Goal: Communication & Community: Answer question/provide support

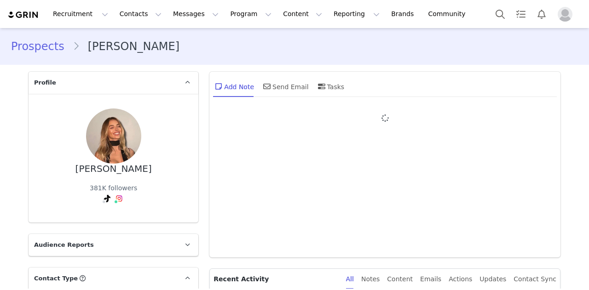
type input "+1 ([GEOGRAPHIC_DATA])"
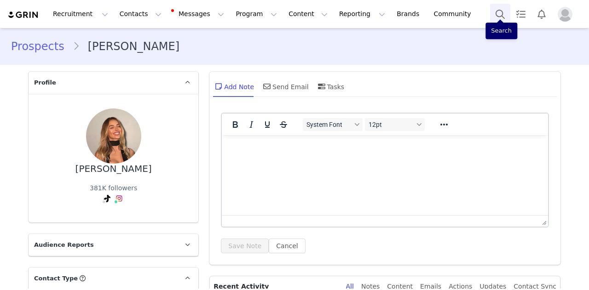
click at [494, 10] on button "Search" at bounding box center [500, 14] width 20 height 21
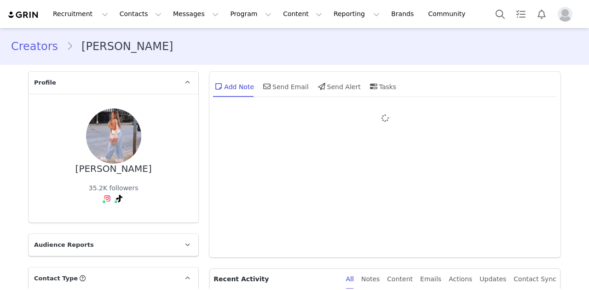
type input "+1 ([GEOGRAPHIC_DATA])"
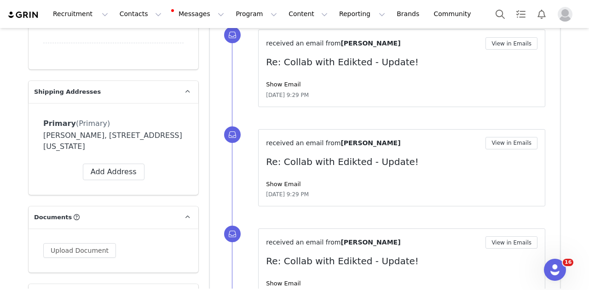
scroll to position [680, 0]
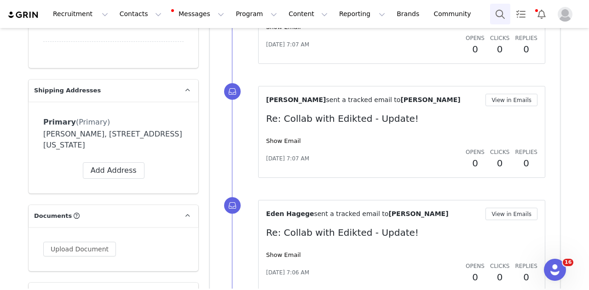
click at [496, 8] on button "Search" at bounding box center [500, 14] width 20 height 21
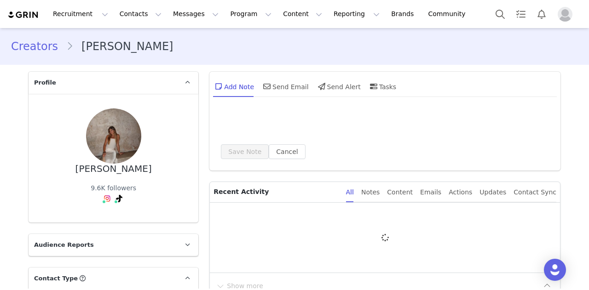
type input "+1 ([GEOGRAPHIC_DATA])"
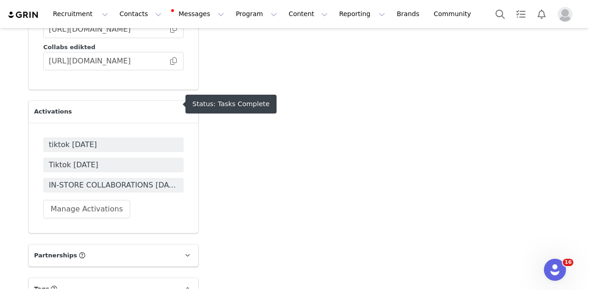
scroll to position [2641, 0]
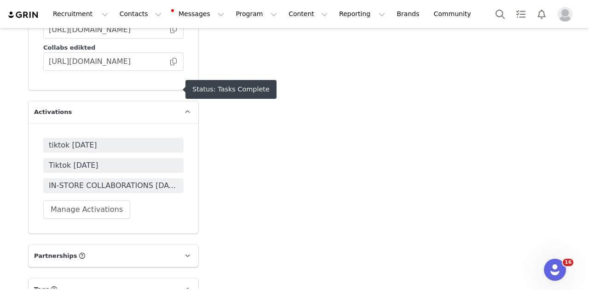
click at [114, 140] on span "tiktok july 2025" at bounding box center [113, 145] width 129 height 11
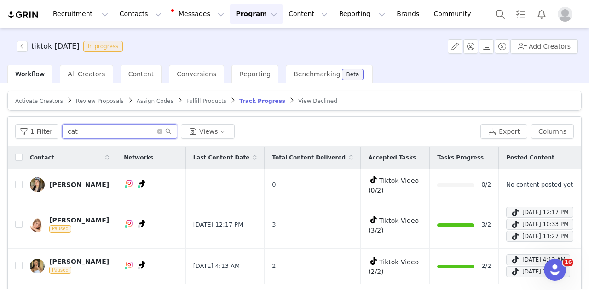
click at [125, 135] on input "cat" at bounding box center [119, 131] width 115 height 15
paste input "tessaryleeford@gmail.com"
click at [125, 135] on input "tessaryleeford@gmail.com" at bounding box center [119, 131] width 115 height 15
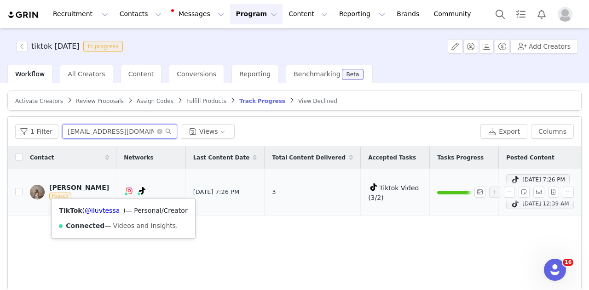
type input "tessaryleeford@gmail.com"
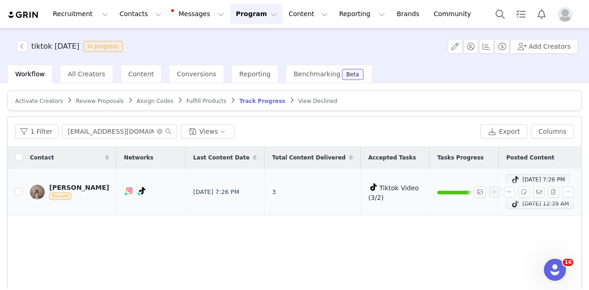
click at [78, 185] on div "Tessa Ford" at bounding box center [79, 187] width 60 height 7
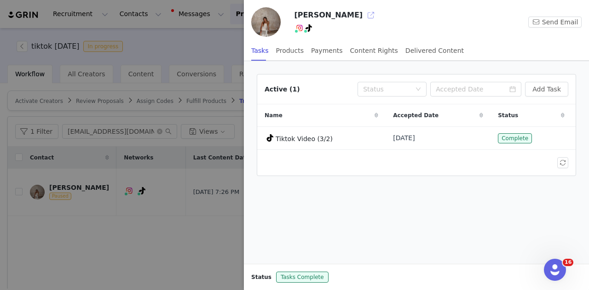
click at [363, 16] on button "button" at bounding box center [370, 15] width 15 height 15
click at [177, 27] on div at bounding box center [294, 145] width 589 height 290
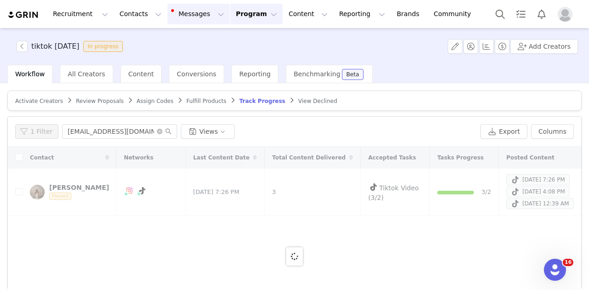
click at [183, 19] on button "Messages Messages" at bounding box center [198, 14] width 62 height 21
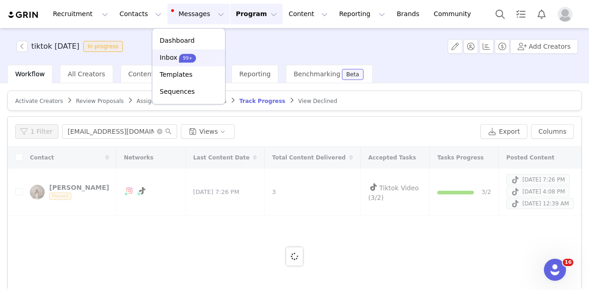
click at [183, 55] on p "99+" at bounding box center [188, 58] width 10 height 7
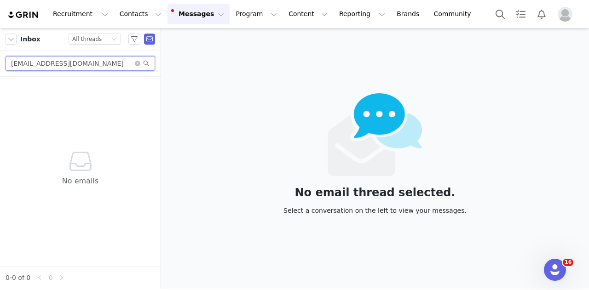
click at [101, 66] on input "olivia.payne219@gmail.com" at bounding box center [81, 63] width 150 height 15
paste input "gracedkim77"
click at [101, 66] on input "gracedkim77@gmail.com" at bounding box center [81, 63] width 150 height 15
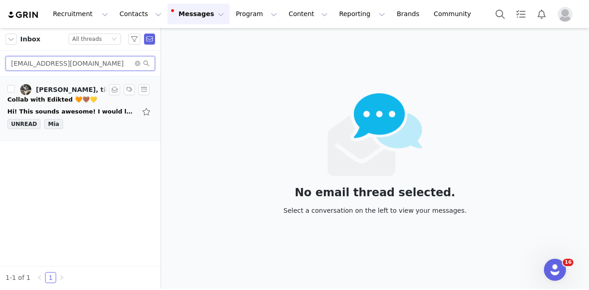
type input "gracedkim77@gmail.com"
click at [85, 93] on link "grace kim, tiktok edikted" at bounding box center [69, 89] width 98 height 11
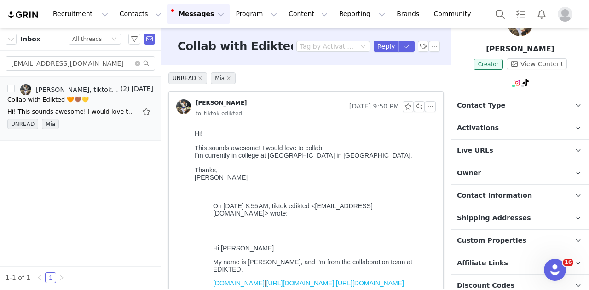
scroll to position [30, 0]
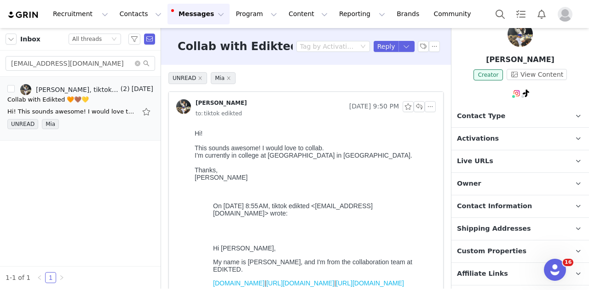
click at [516, 113] on p "Contact Type Contact type can be Creator, Prospect, Application, or Manager." at bounding box center [508, 116] width 115 height 22
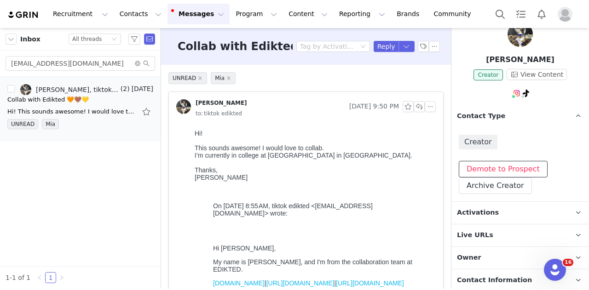
click at [506, 173] on button "Demote to Prospect" at bounding box center [503, 169] width 89 height 17
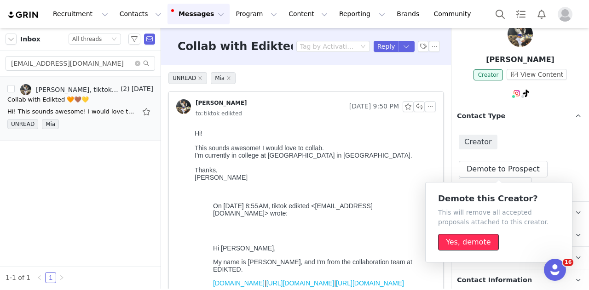
click at [466, 237] on button "Yes, demote" at bounding box center [468, 242] width 61 height 17
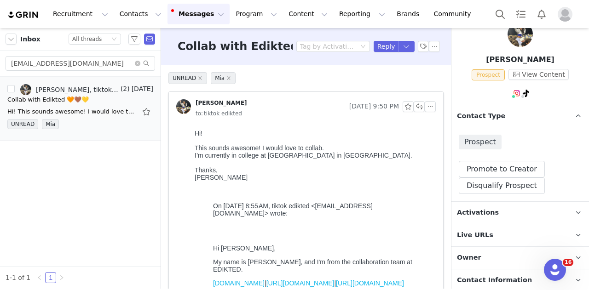
scroll to position [63, 0]
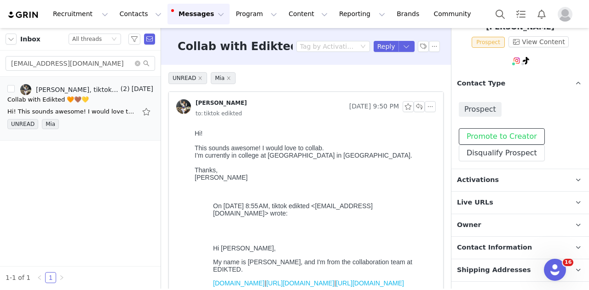
click at [503, 138] on button "Promote to Creator" at bounding box center [502, 136] width 86 height 17
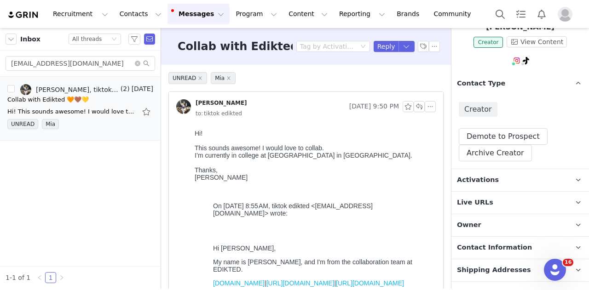
click at [480, 215] on p "Owner The account user who owns the contact" at bounding box center [508, 225] width 115 height 22
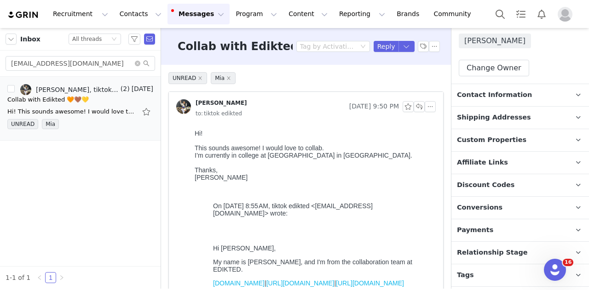
scroll to position [291, 0]
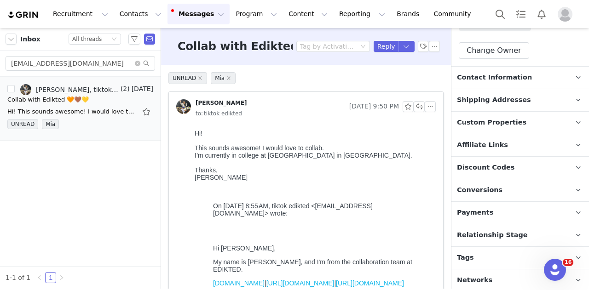
click at [502, 230] on span "Relationship Stage" at bounding box center [492, 235] width 71 height 10
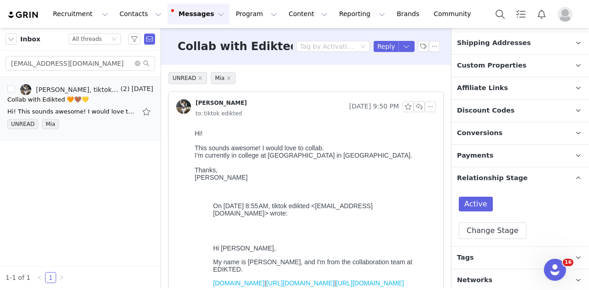
click at [495, 253] on p "Tags Keep track of your contacts by assigning them tags. You can then filter yo…" at bounding box center [508, 258] width 115 height 22
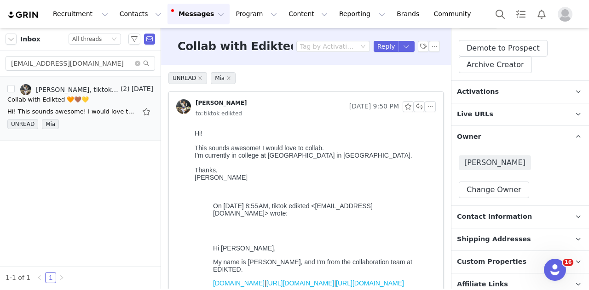
scroll to position [147, 0]
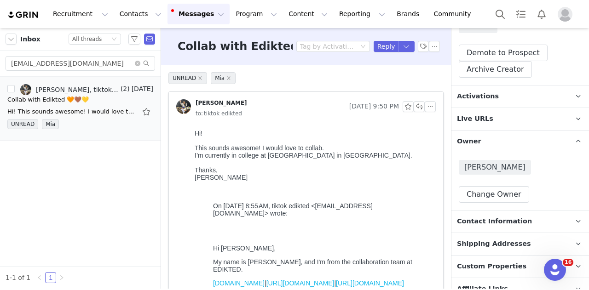
click at [475, 96] on span "Activations" at bounding box center [478, 97] width 42 height 10
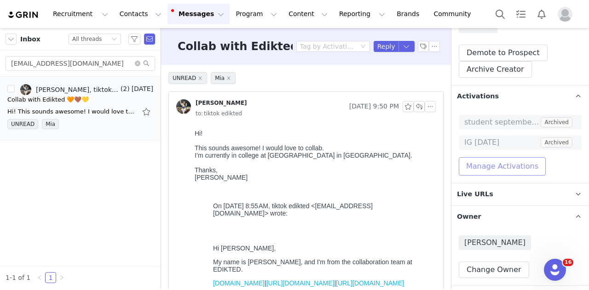
click at [488, 164] on button "Manage Activations" at bounding box center [502, 166] width 87 height 18
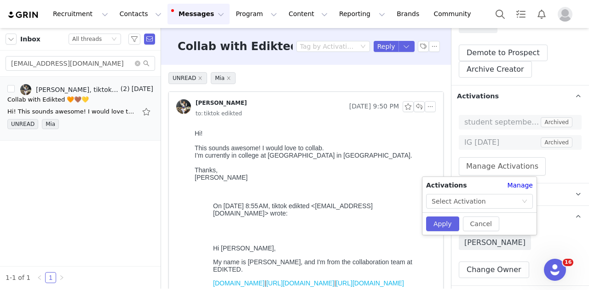
click at [448, 209] on div "Activations Manage Select Activation Cancel Apply" at bounding box center [479, 206] width 114 height 58
click at [455, 203] on div "Select Activation" at bounding box center [458, 202] width 54 height 14
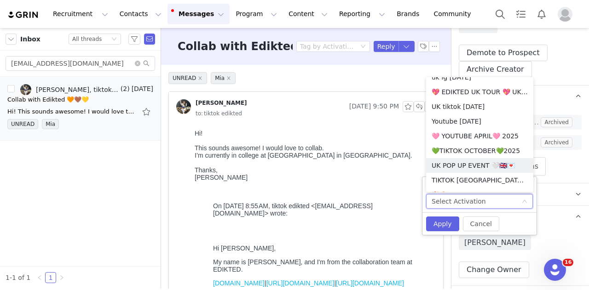
scroll to position [731, 0]
click at [467, 155] on li "💚TIKTOK OCTOBER💚2025" at bounding box center [479, 150] width 107 height 15
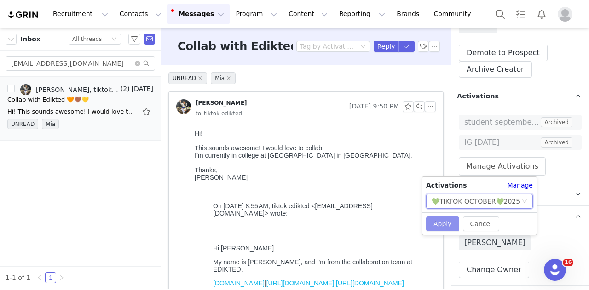
click at [447, 228] on button "Apply" at bounding box center [442, 224] width 33 height 15
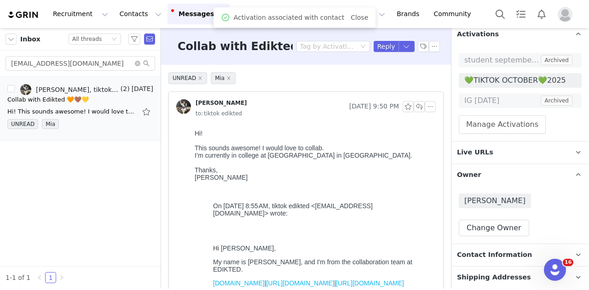
scroll to position [0, 0]
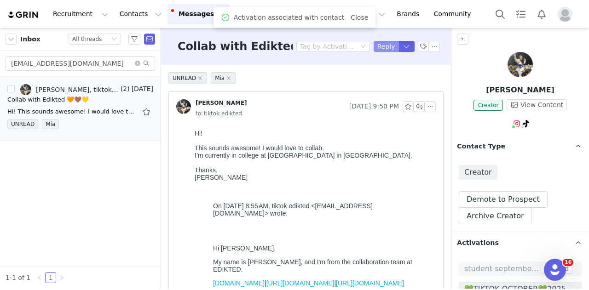
click at [382, 48] on button "Reply" at bounding box center [386, 46] width 25 height 11
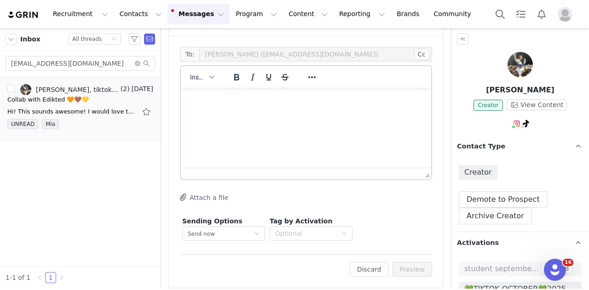
scroll to position [795, 0]
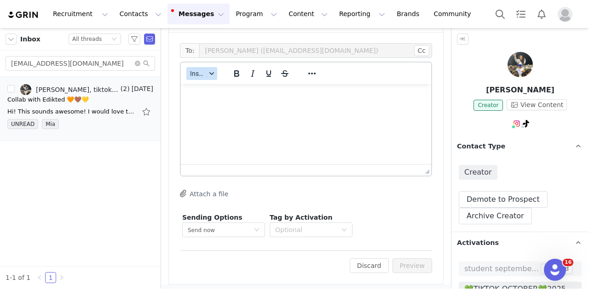
click at [208, 73] on div "button" at bounding box center [211, 73] width 7 height 5
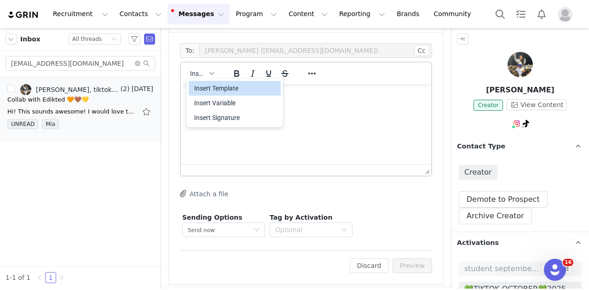
click at [213, 86] on div "Insert Template" at bounding box center [235, 88] width 83 height 11
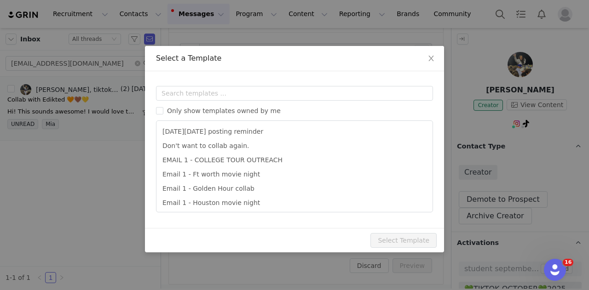
scroll to position [0, 0]
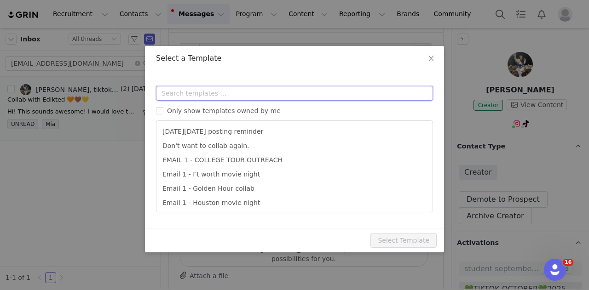
click at [228, 88] on input "text" at bounding box center [294, 93] width 277 height 15
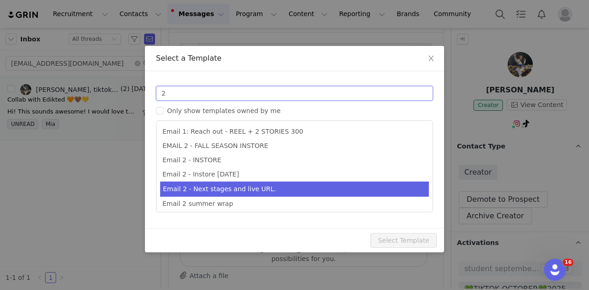
type input "2"
type input "Collab with Edikted"
click at [233, 188] on li "Email 2 - Next stages and live URL." at bounding box center [294, 189] width 269 height 15
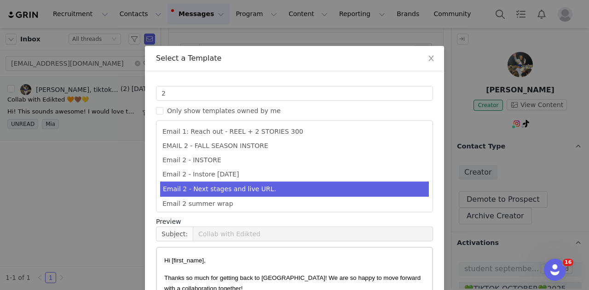
scroll to position [118, 0]
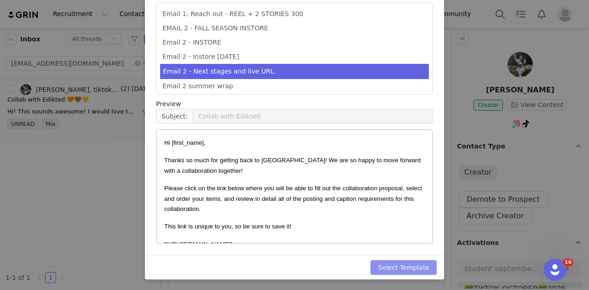
click at [386, 260] on button "Select Template" at bounding box center [403, 267] width 66 height 15
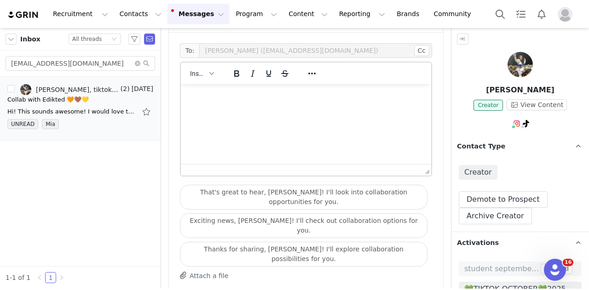
scroll to position [2, 0]
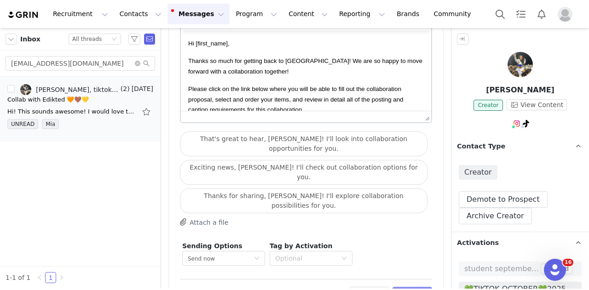
click at [406, 287] on button "Preview" at bounding box center [412, 294] width 40 height 15
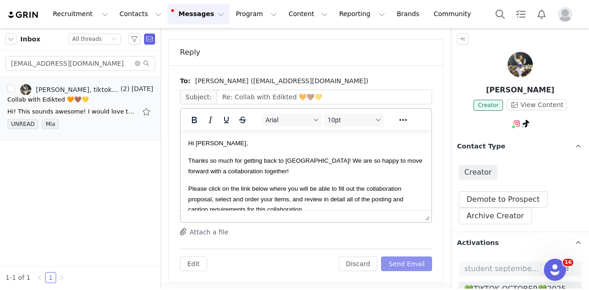
scroll to position [0, 0]
click at [407, 264] on button "Send Email" at bounding box center [406, 264] width 51 height 15
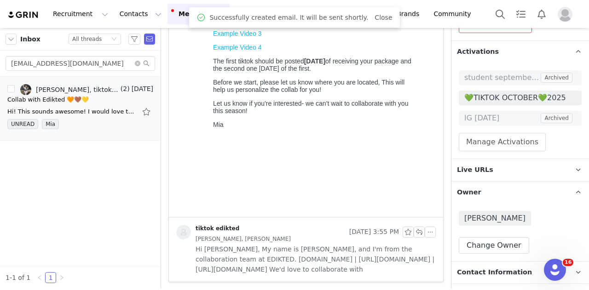
scroll to position [210, 0]
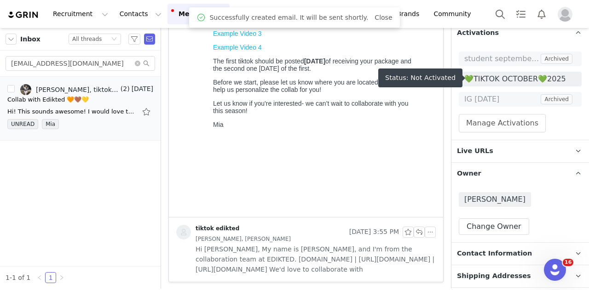
click at [515, 72] on span "💚TIKTOK OCTOBER💚2025" at bounding box center [520, 79] width 123 height 15
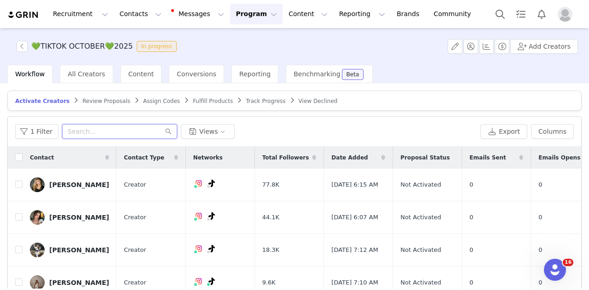
click at [119, 125] on input "text" at bounding box center [119, 131] width 115 height 15
paste input "gracedkim77@gmail.com"
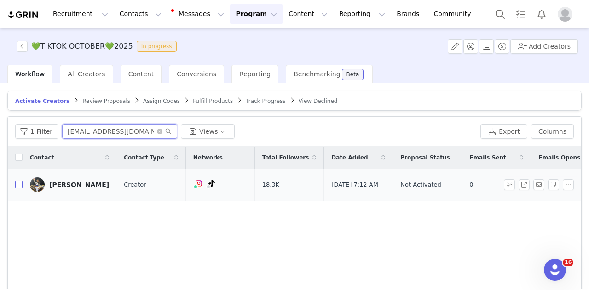
type input "gracedkim77@gmail.com"
click at [18, 185] on input "checkbox" at bounding box center [18, 184] width 7 height 7
checkbox input "true"
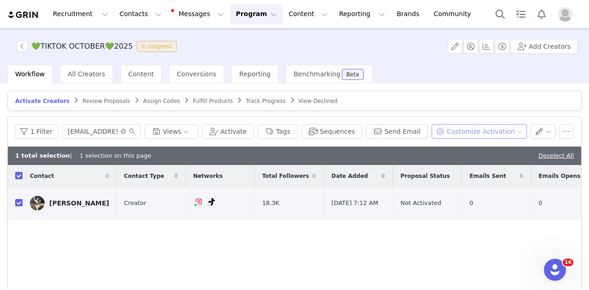
click at [447, 129] on button "Customize Activation" at bounding box center [478, 131] width 95 height 15
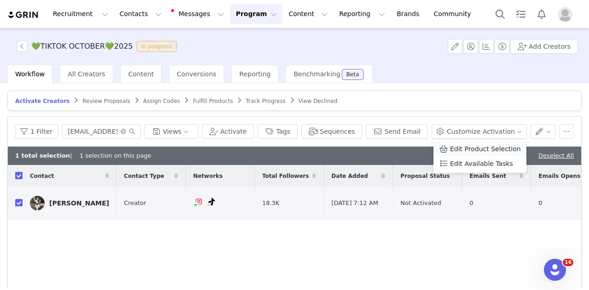
click at [450, 147] on span "Edit Product Selection" at bounding box center [485, 149] width 71 height 10
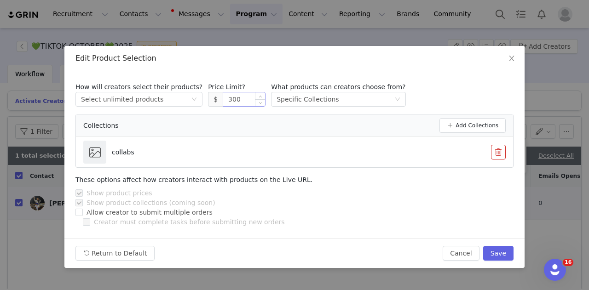
click at [226, 96] on input "300" at bounding box center [244, 99] width 42 height 14
click at [501, 252] on button "Save" at bounding box center [498, 253] width 30 height 15
type input "300"
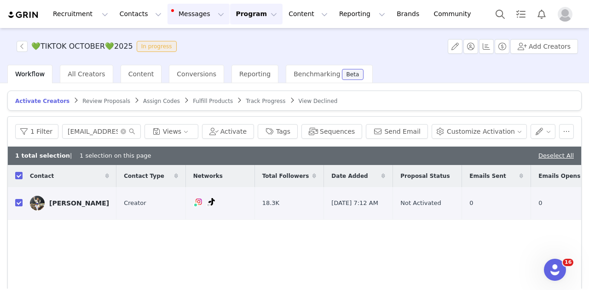
click at [172, 22] on button "Messages Messages" at bounding box center [198, 14] width 62 height 21
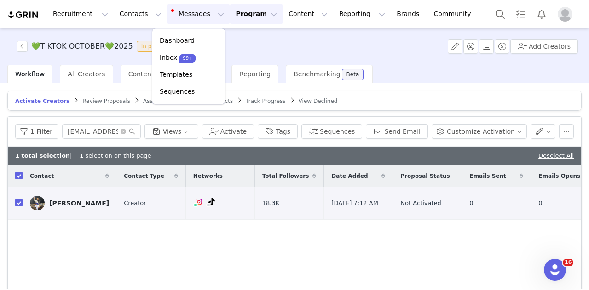
click at [362, 49] on div "💚TIKTOK OCTOBER💚2025 In progress Add Creators" at bounding box center [294, 46] width 589 height 37
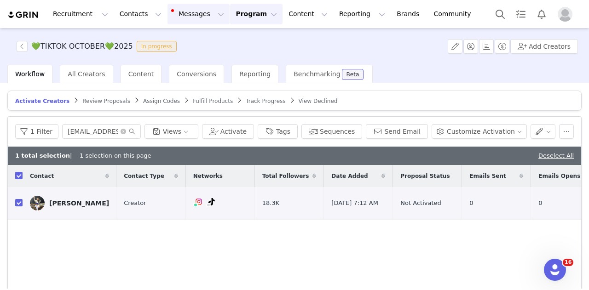
click at [182, 19] on button "Messages Messages" at bounding box center [198, 14] width 62 height 21
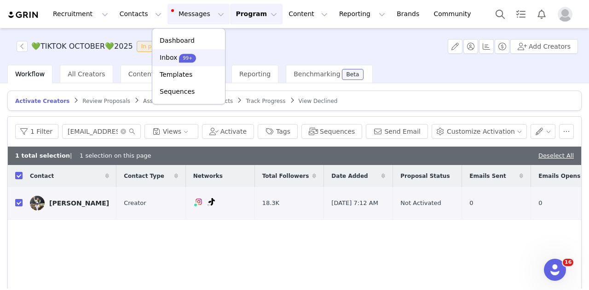
click at [190, 63] on link "Inbox 99+" at bounding box center [188, 57] width 73 height 17
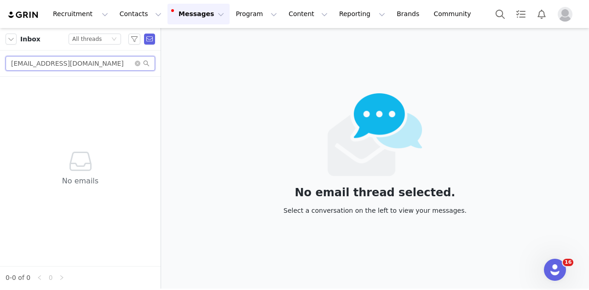
click at [109, 61] on input "gracedkim77@gmail.com" at bounding box center [81, 63] width 150 height 15
paste input "annah.westrop"
click at [109, 61] on input "gracedkim77@gmail.com" at bounding box center [81, 63] width 150 height 15
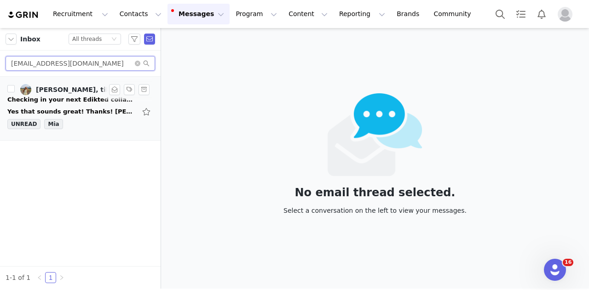
type input "annah.westrop7@gmail.com"
click at [74, 86] on div "Annah Westrop, tiktok edikted" at bounding box center [77, 89] width 83 height 7
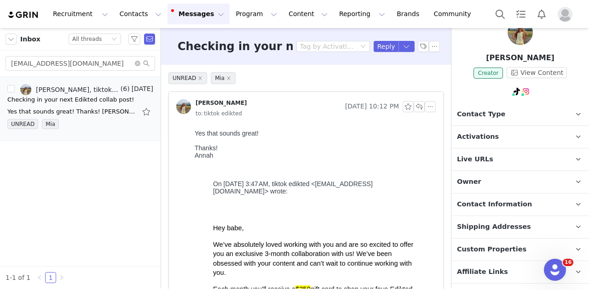
scroll to position [32, 0]
click at [498, 116] on p "Contact Type Contact type can be Creator, Prospect, Application, or Manager." at bounding box center [508, 115] width 115 height 22
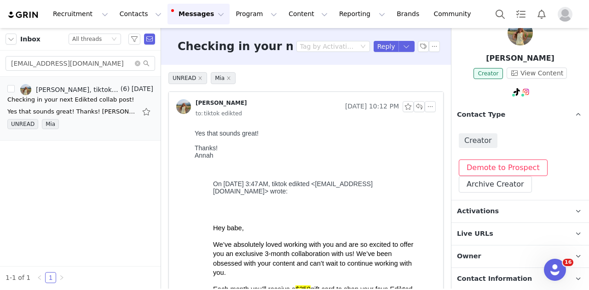
scroll to position [64, 0]
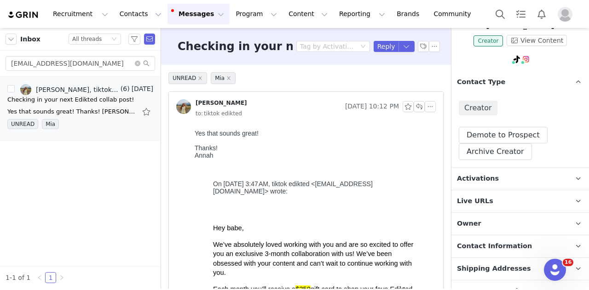
click at [482, 184] on p "Activations" at bounding box center [508, 179] width 115 height 22
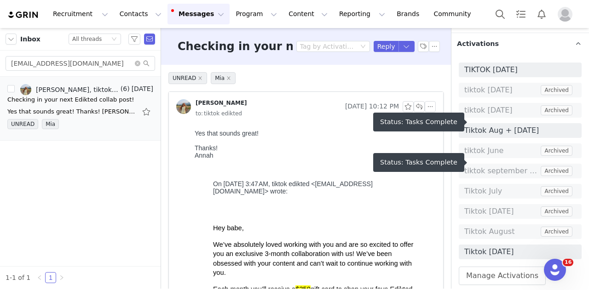
scroll to position [209, 0]
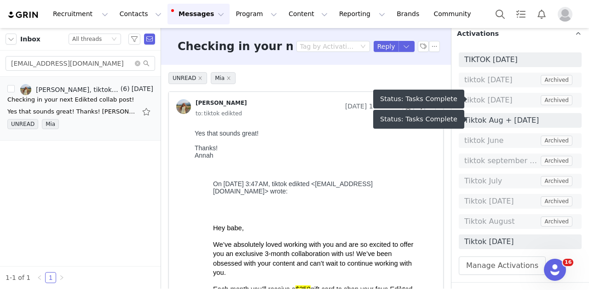
click at [507, 121] on span "Tiktok Aug + Sep 2025" at bounding box center [520, 120] width 112 height 11
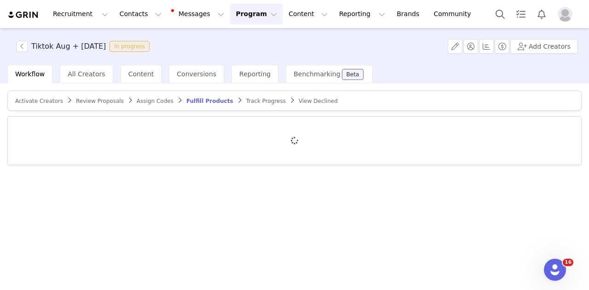
click at [246, 100] on span "Track Progress" at bounding box center [266, 101] width 40 height 6
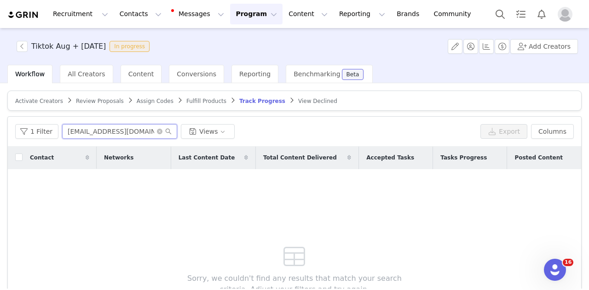
click at [92, 131] on input "brookeflavell2@gmail.com" at bounding box center [119, 131] width 115 height 15
paste input "annah.westrop7"
click at [92, 131] on input "annah.westrop7@gmail.com" at bounding box center [119, 131] width 115 height 15
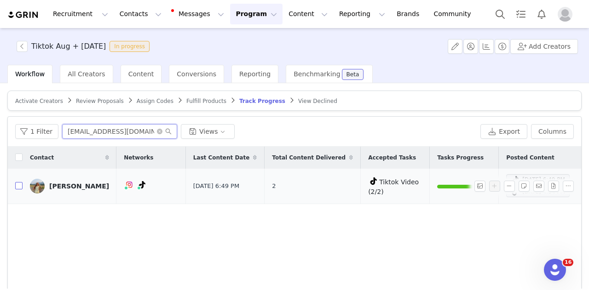
type input "annah.westrop7@gmail.com"
click at [16, 184] on input "checkbox" at bounding box center [18, 185] width 7 height 7
checkbox input "true"
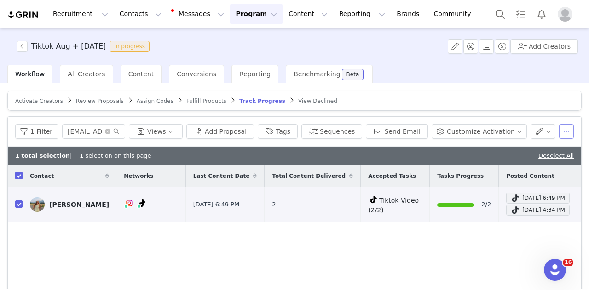
click at [564, 135] on button "button" at bounding box center [566, 131] width 15 height 15
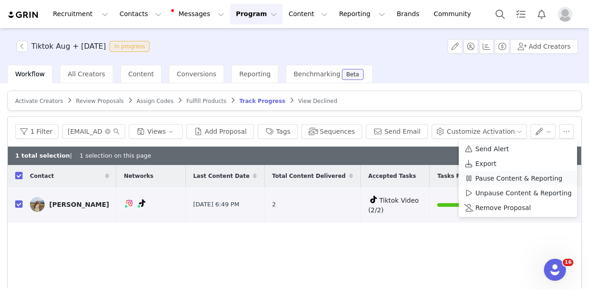
click at [535, 175] on span "Pause Content & Reporting" at bounding box center [518, 178] width 87 height 10
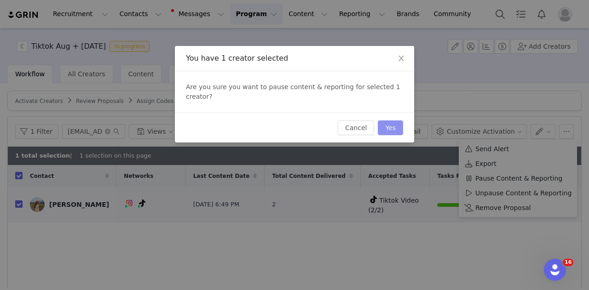
click at [399, 121] on button "Yes" at bounding box center [390, 128] width 25 height 15
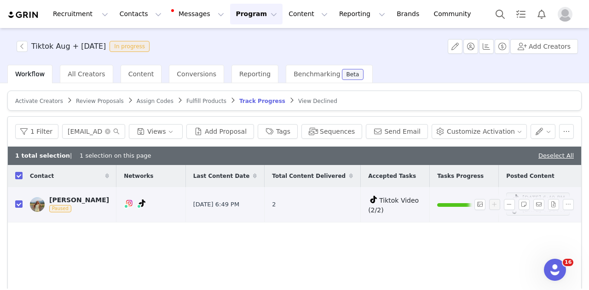
click at [80, 201] on div "Annah Westrop" at bounding box center [79, 199] width 60 height 7
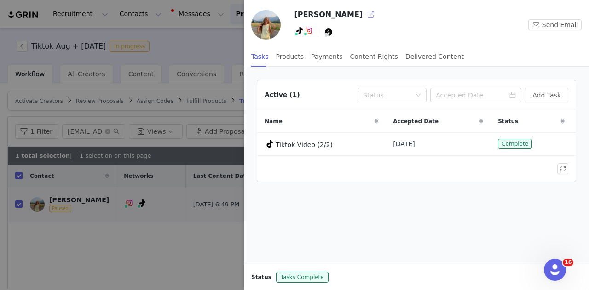
click at [363, 13] on button "button" at bounding box center [370, 14] width 15 height 15
click at [224, 43] on div at bounding box center [294, 145] width 589 height 290
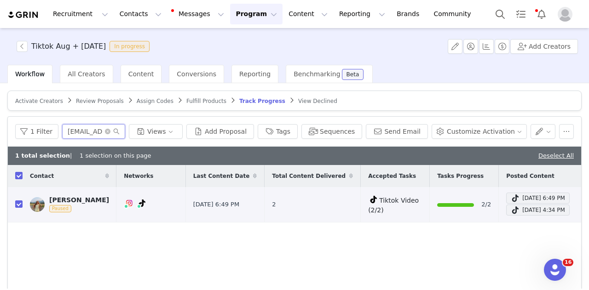
click at [117, 128] on input "annah.westrop7@gmail.com" at bounding box center [93, 131] width 63 height 15
paste input "leah0912200"
type input "leah09122007@gmail.com"
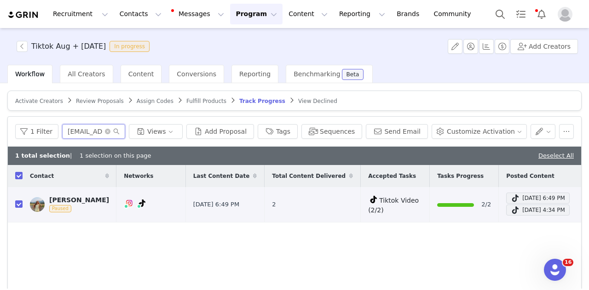
click at [117, 128] on input "leah09122007@gmail.com" at bounding box center [93, 131] width 63 height 15
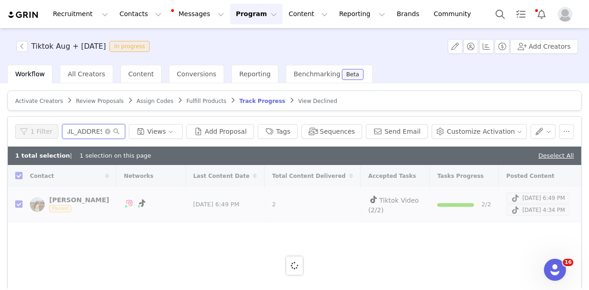
checkbox input "false"
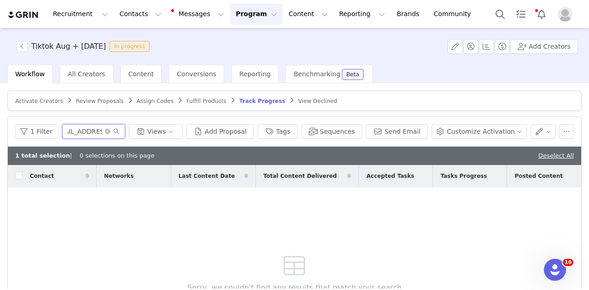
type input "leah09122007@gmail.com"
click at [230, 17] on button "Program Program" at bounding box center [256, 14] width 52 height 21
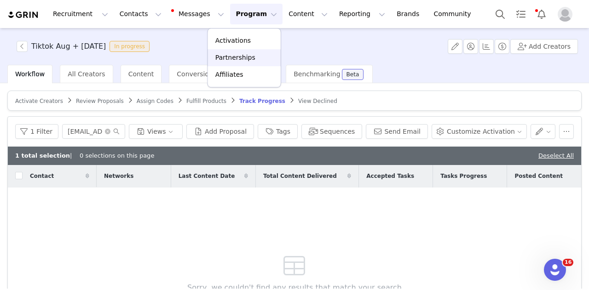
click at [224, 56] on p "Partnerships" at bounding box center [235, 58] width 40 height 10
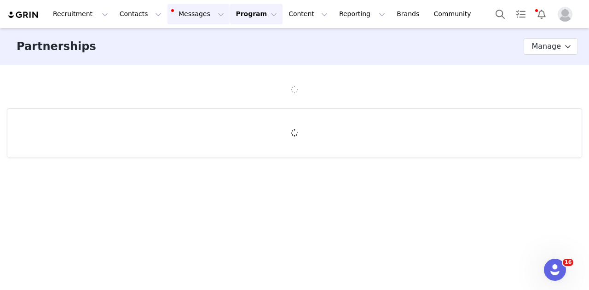
click at [190, 12] on button "Messages Messages" at bounding box center [198, 14] width 62 height 21
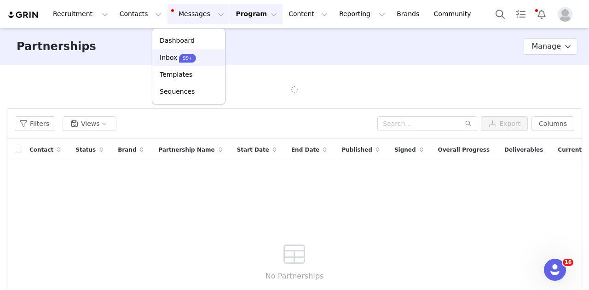
click at [196, 63] on link "Inbox 99+" at bounding box center [188, 57] width 73 height 17
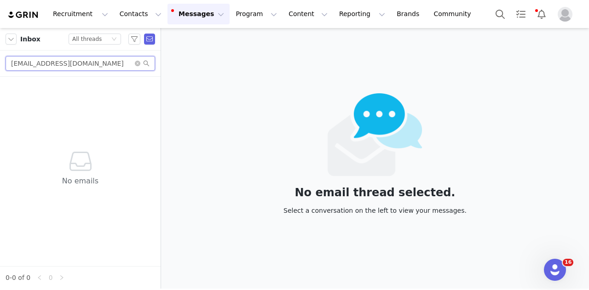
click at [97, 69] on input "annah.westrop7@gmail.com" at bounding box center [81, 63] width 150 height 15
paste input "leah0912200"
click at [97, 69] on input "leah09122007@gmail.com" at bounding box center [81, 63] width 150 height 15
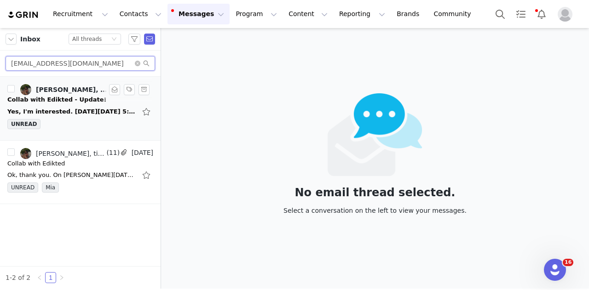
type input "leah09122007@gmail.com"
click at [93, 105] on div "Yes, I'm interested. On Tue, Sep 30, 2025 at 5:44 AM tiktok edikted <tiktok@edi…" at bounding box center [80, 111] width 146 height 15
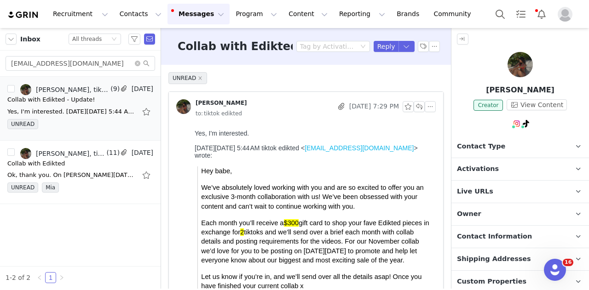
click at [472, 139] on p "Contact Type Contact type can be Creator, Prospect, Application, or Manager." at bounding box center [508, 147] width 115 height 22
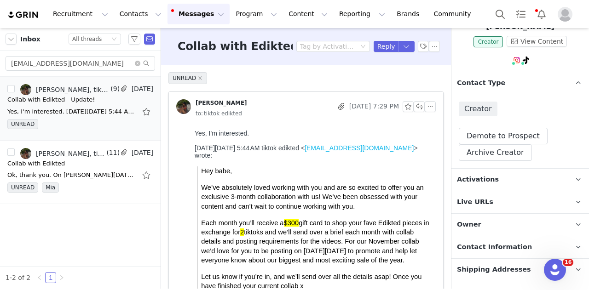
click at [483, 175] on span "Activations" at bounding box center [478, 180] width 42 height 10
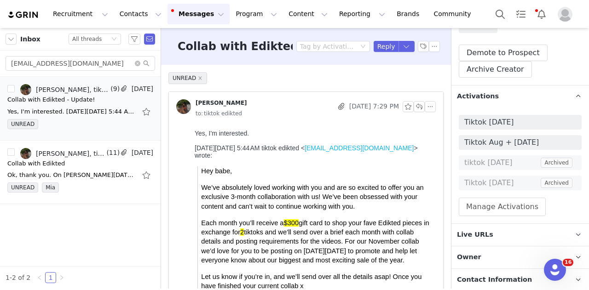
scroll to position [147, 0]
click at [505, 143] on span "Tiktok Aug + Sep 2025" at bounding box center [520, 142] width 112 height 11
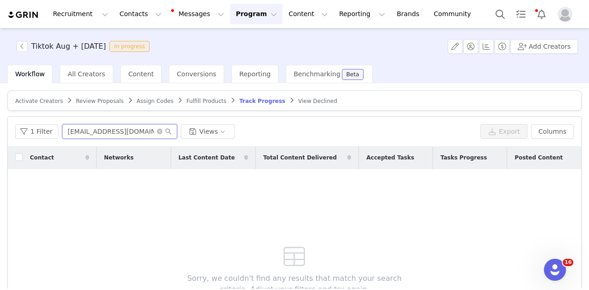
click at [115, 130] on input "leah09122007@gmail.com" at bounding box center [119, 131] width 115 height 15
click at [48, 102] on span "Activate Creators" at bounding box center [39, 101] width 48 height 6
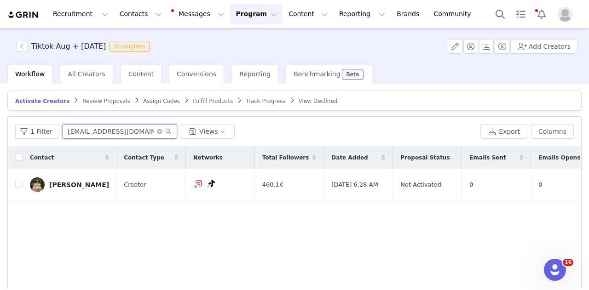
click at [113, 127] on input "deenet1211@gmail.com" at bounding box center [119, 131] width 115 height 15
paste input "leah09122007"
click at [113, 127] on input "leah09122007@gmail.com" at bounding box center [119, 131] width 115 height 15
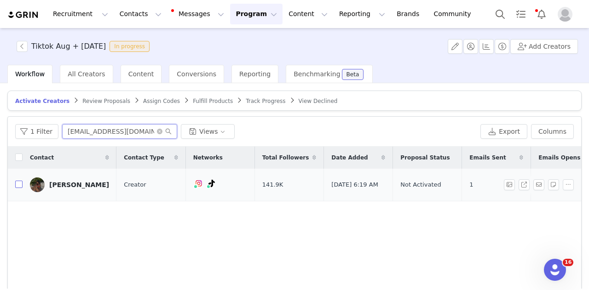
type input "leah09122007@gmail.com"
click at [19, 181] on input "checkbox" at bounding box center [18, 184] width 7 height 7
checkbox input "true"
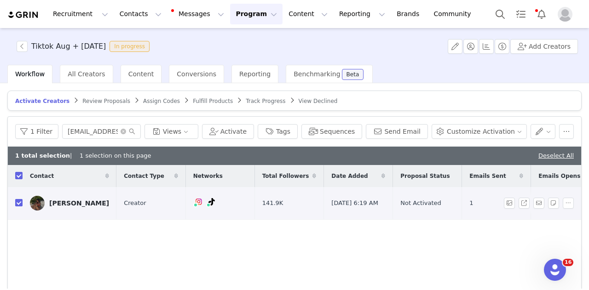
click at [19, 204] on input "checkbox" at bounding box center [18, 202] width 7 height 7
checkbox input "false"
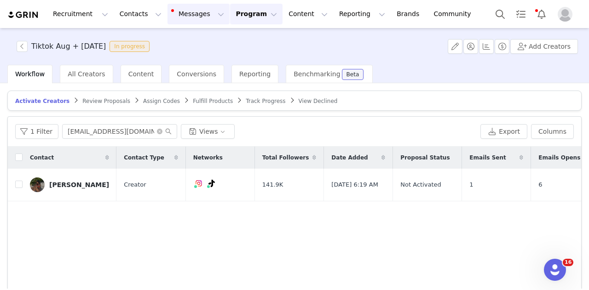
click at [186, 10] on button "Messages Messages" at bounding box center [198, 14] width 62 height 21
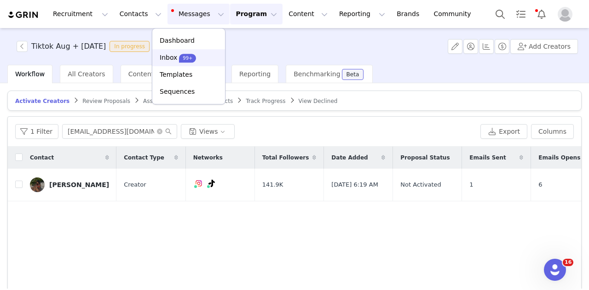
click at [179, 62] on span "99+" at bounding box center [187, 58] width 17 height 9
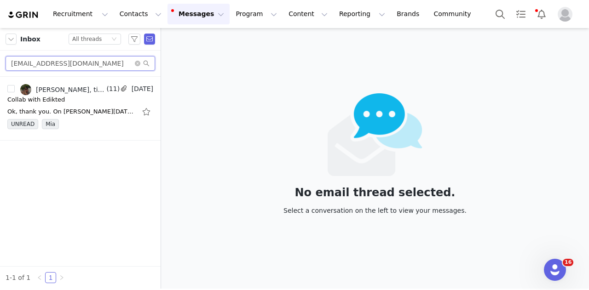
click at [92, 57] on input "leah09122007@gmail.com" at bounding box center [81, 63] width 150 height 15
paste input "suttonmarkee@icloud"
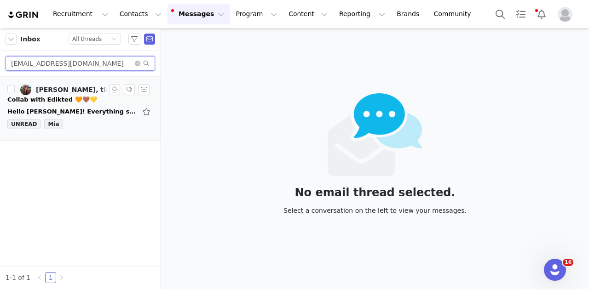
type input "suttonmarkee@icloud.com"
click at [94, 117] on div "Hello Mia! Everything sounds great! I can't wait to collaborate and represent E…" at bounding box center [80, 111] width 146 height 15
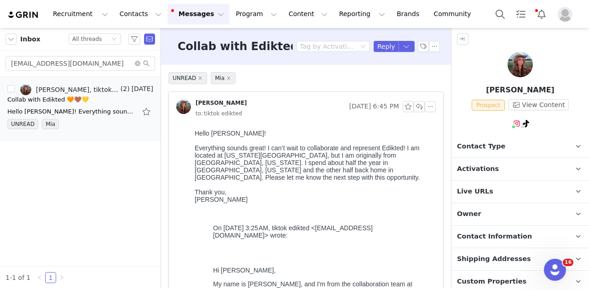
scroll to position [69, 0]
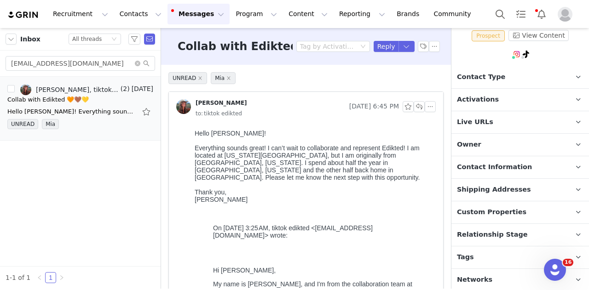
click at [494, 247] on p "Tags Keep track of your contacts by assigning them tags. You can then filter yo…" at bounding box center [508, 258] width 115 height 22
click at [377, 43] on button "Reply" at bounding box center [386, 46] width 25 height 11
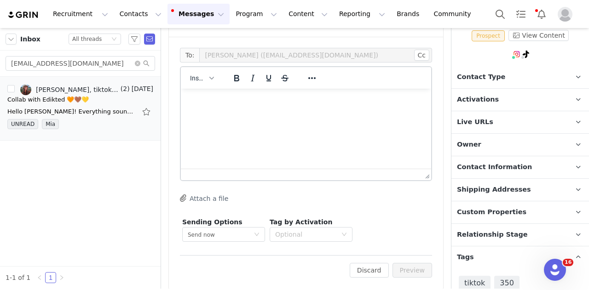
scroll to position [811, 0]
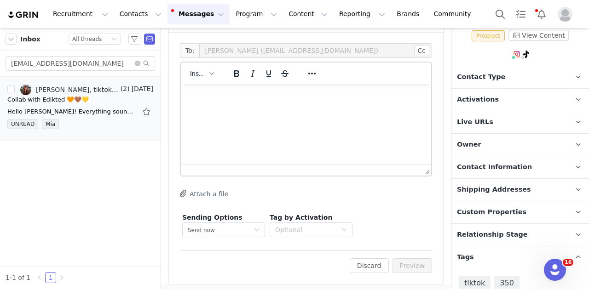
click at [195, 81] on div "Insert" at bounding box center [202, 73] width 42 height 18
click at [194, 80] on div "Insert" at bounding box center [202, 73] width 42 height 18
click at [196, 79] on button "Insert" at bounding box center [201, 73] width 31 height 13
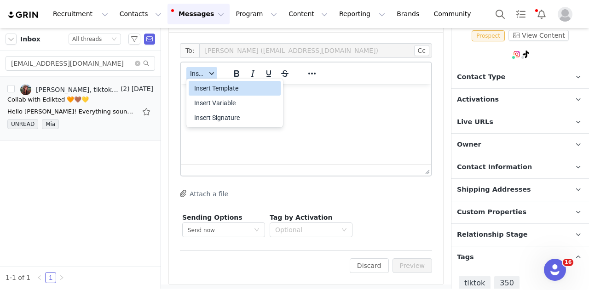
click at [198, 90] on div "Insert Template" at bounding box center [235, 88] width 83 height 11
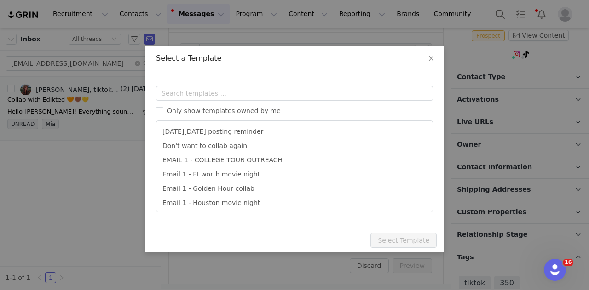
scroll to position [0, 0]
click at [201, 91] on input "text" at bounding box center [294, 93] width 277 height 15
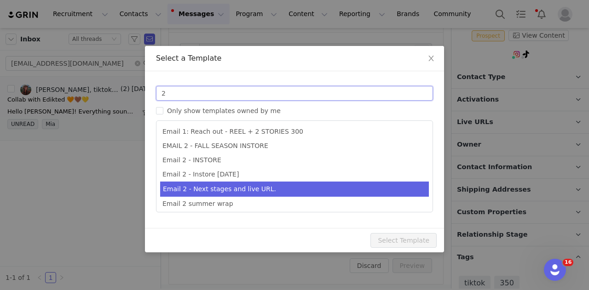
type input "2"
type input "Collab with Edikted"
click at [255, 190] on li "Email 2 - Next stages and live URL." at bounding box center [294, 189] width 269 height 15
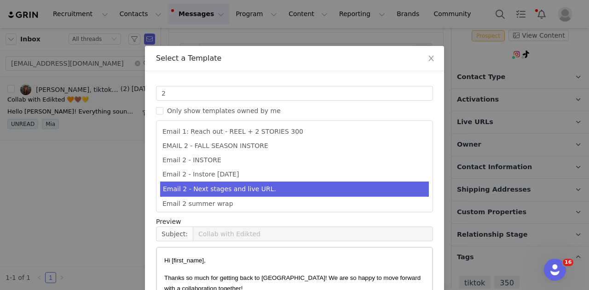
scroll to position [244, 0]
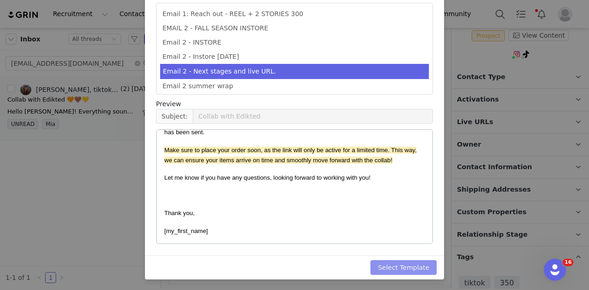
click at [389, 261] on button "Select Template" at bounding box center [403, 267] width 66 height 15
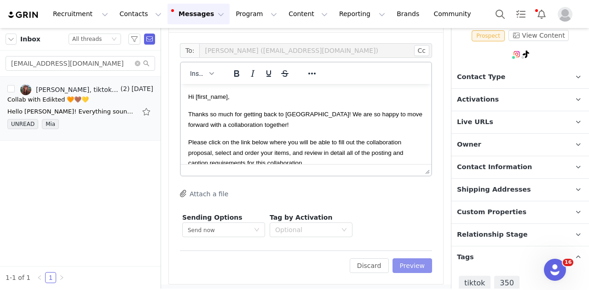
scroll to position [0, 0]
click at [412, 268] on button "Preview" at bounding box center [412, 266] width 40 height 15
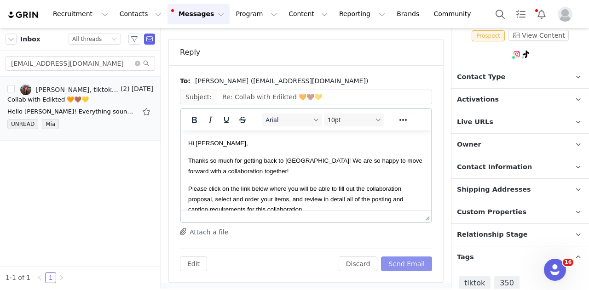
click at [406, 262] on button "Send Email" at bounding box center [406, 264] width 51 height 15
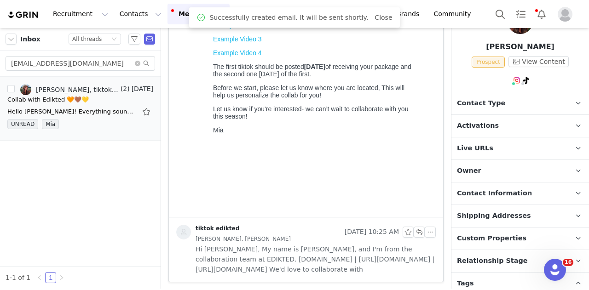
scroll to position [43, 0]
click at [499, 101] on p "Contact Type Contact type can be Creator, Prospect, Application, or Manager." at bounding box center [508, 104] width 115 height 22
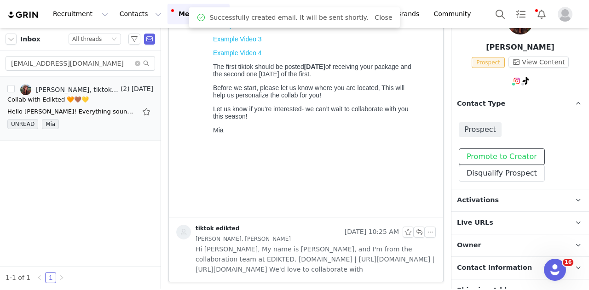
click at [489, 151] on button "Promote to Creator" at bounding box center [502, 157] width 86 height 17
click at [481, 196] on span "Activations" at bounding box center [478, 201] width 42 height 10
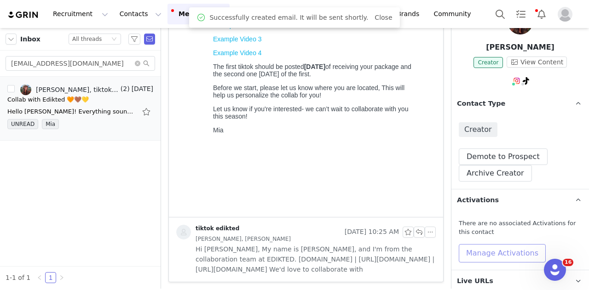
click at [477, 251] on button "Manage Activations" at bounding box center [502, 253] width 87 height 18
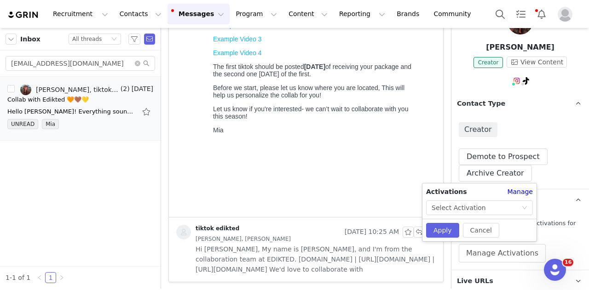
click at [483, 216] on div "Activations Manage Select Activation Cancel Apply" at bounding box center [479, 213] width 114 height 58
click at [475, 206] on div "Select Activation" at bounding box center [458, 208] width 54 height 14
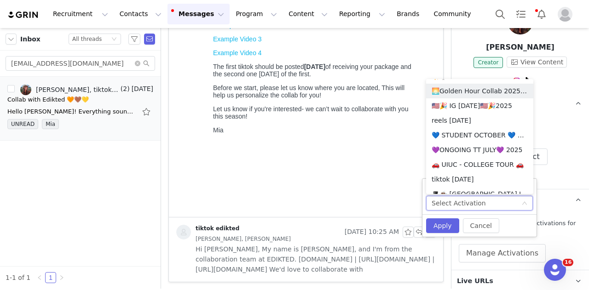
scroll to position [572, 0]
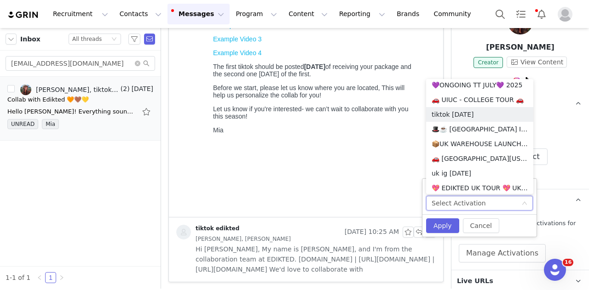
drag, startPoint x: 494, startPoint y: 118, endPoint x: 557, endPoint y: 164, distance: 78.0
click at [557, 164] on div "Creator Demote this Creator? This will remove all accepted proposals attached t…" at bounding box center [520, 152] width 138 height 74
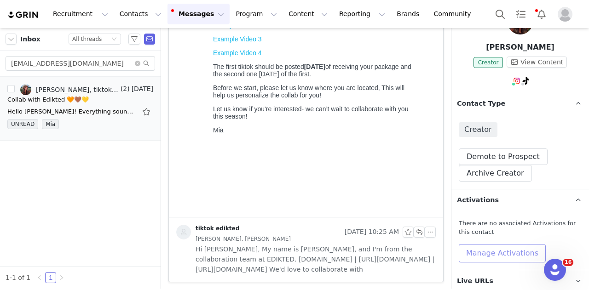
click at [480, 247] on button "Manage Activations" at bounding box center [502, 253] width 87 height 18
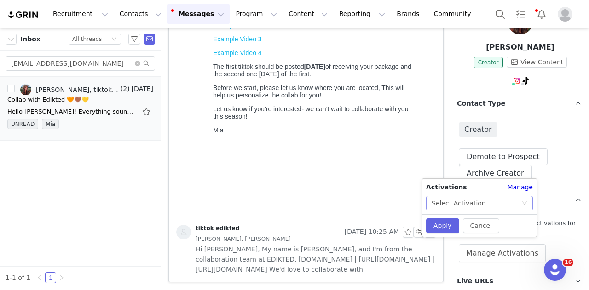
click at [462, 204] on div "Select Activation" at bounding box center [458, 203] width 54 height 14
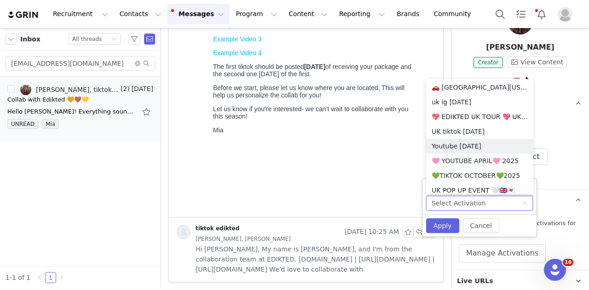
scroll to position [724, 0]
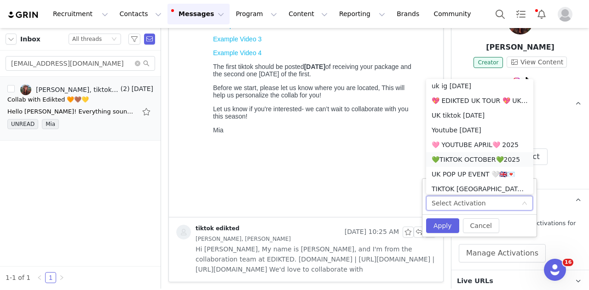
click at [471, 163] on li "💚TIKTOK OCTOBER💚2025" at bounding box center [479, 159] width 107 height 15
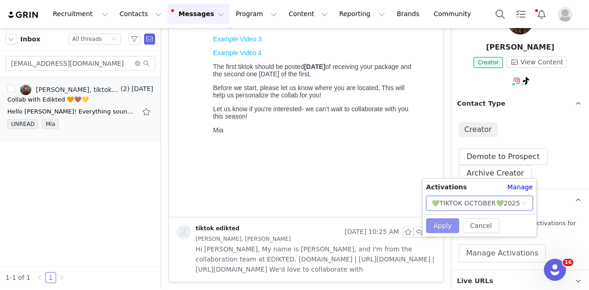
click at [444, 221] on button "Apply" at bounding box center [442, 226] width 33 height 15
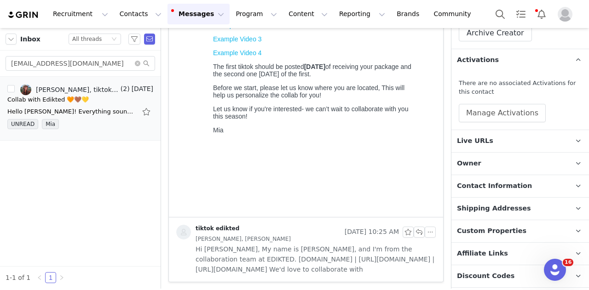
scroll to position [268, 0]
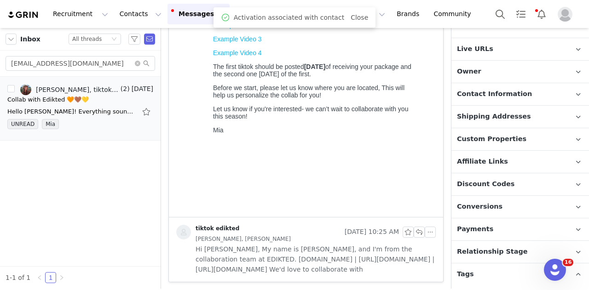
click at [488, 248] on span "Relationship Stage" at bounding box center [492, 252] width 71 height 10
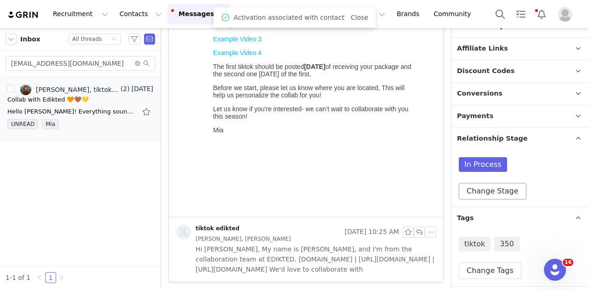
scroll to position [385, 0]
click at [496, 193] on button "Change Stage" at bounding box center [493, 191] width 68 height 17
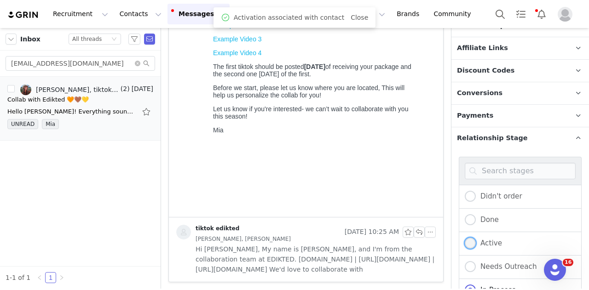
click at [492, 242] on span "Active" at bounding box center [489, 243] width 26 height 8
click at [476, 242] on input "Active" at bounding box center [470, 244] width 11 height 12
radio input "true"
radio input "false"
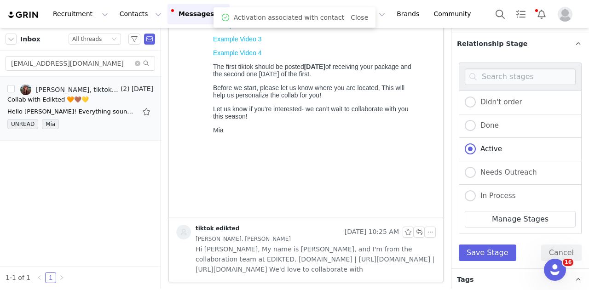
scroll to position [482, 0]
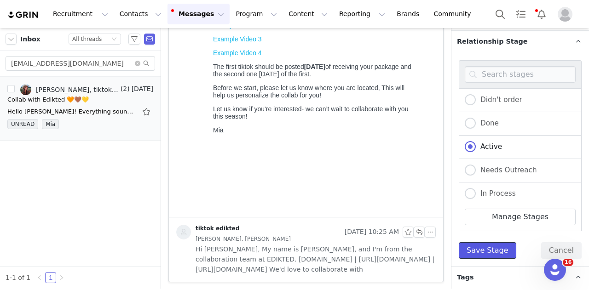
click at [494, 242] on button "Save Stage" at bounding box center [488, 250] width 58 height 17
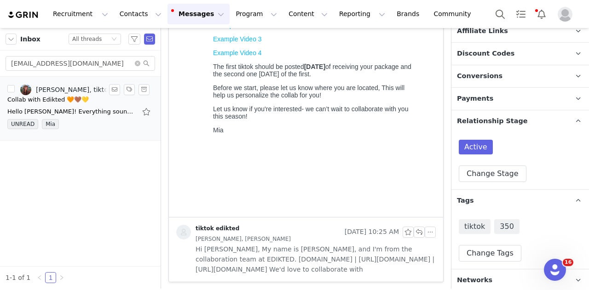
click at [111, 117] on div "Hello Mia! Everything sounds great! I can't wait to collaborate and represent E…" at bounding box center [80, 111] width 146 height 15
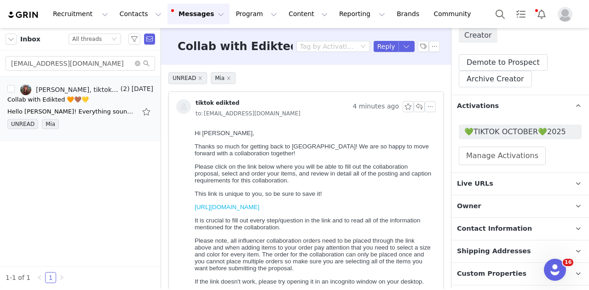
scroll to position [190, 0]
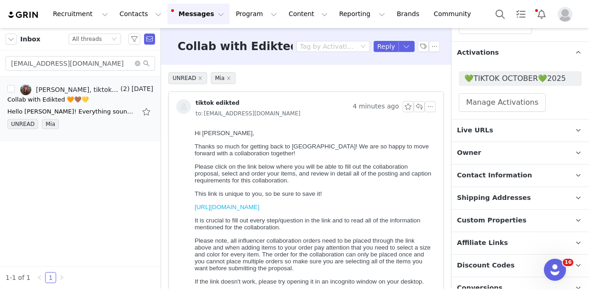
click at [490, 166] on p "Contact Information" at bounding box center [508, 176] width 115 height 22
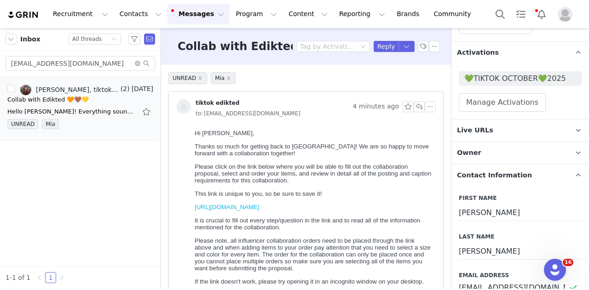
click at [498, 153] on p "Owner The account user who owns the contact" at bounding box center [508, 153] width 115 height 22
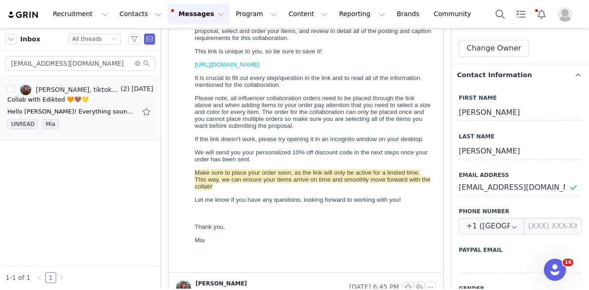
scroll to position [163, 0]
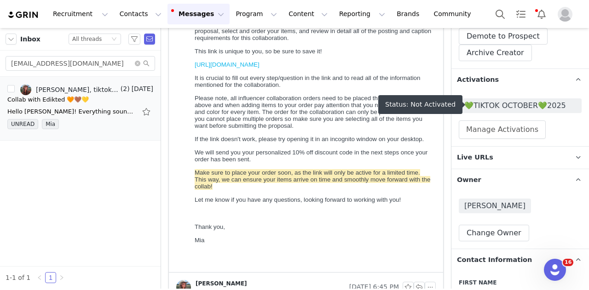
click at [531, 100] on span "💚TIKTOK OCTOBER💚2025" at bounding box center [520, 105] width 112 height 11
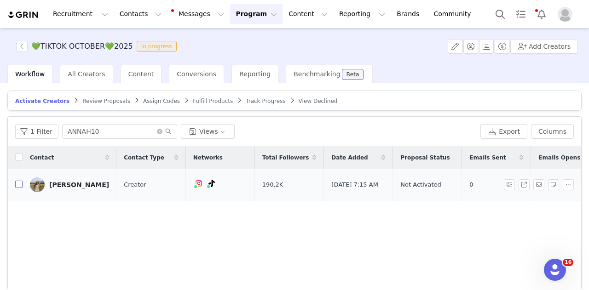
click at [19, 184] on input "checkbox" at bounding box center [18, 184] width 7 height 7
checkbox input "true"
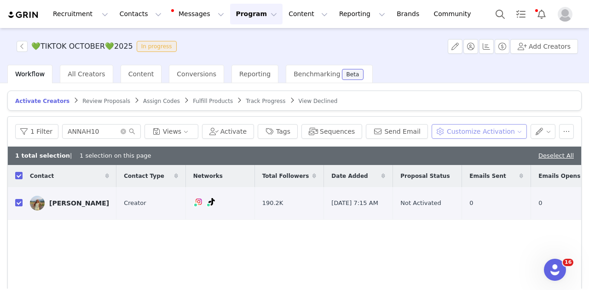
click at [454, 127] on button "Customize Activation" at bounding box center [478, 131] width 95 height 15
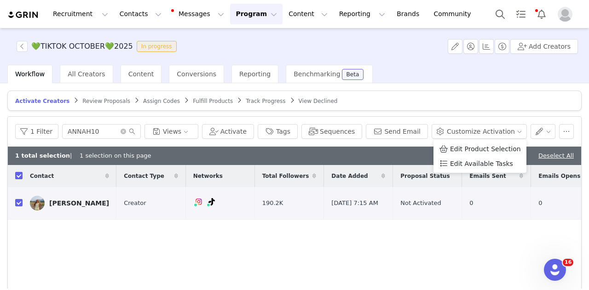
click at [452, 141] on ul "Edit Product Selection Edit Available Tasks" at bounding box center [479, 156] width 93 height 33
click at [451, 143] on li "Edit Product Selection" at bounding box center [479, 149] width 93 height 15
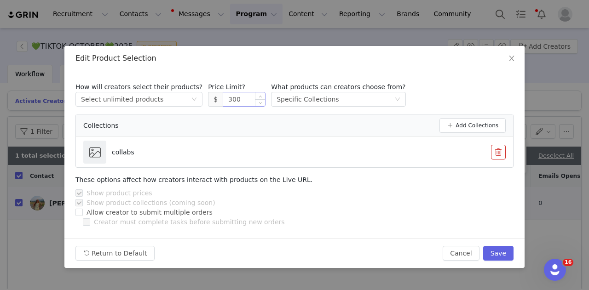
click at [223, 95] on input "300" at bounding box center [244, 99] width 42 height 14
click at [506, 253] on button "Save" at bounding box center [498, 253] width 30 height 15
type input "300"
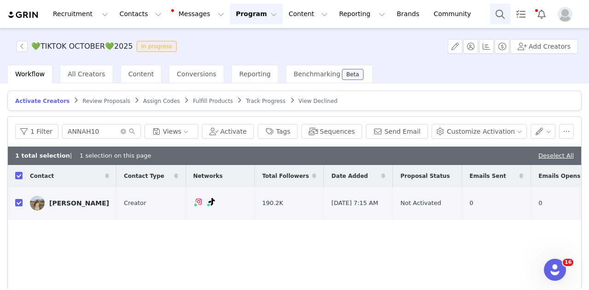
click at [501, 19] on button "Search" at bounding box center [500, 14] width 20 height 21
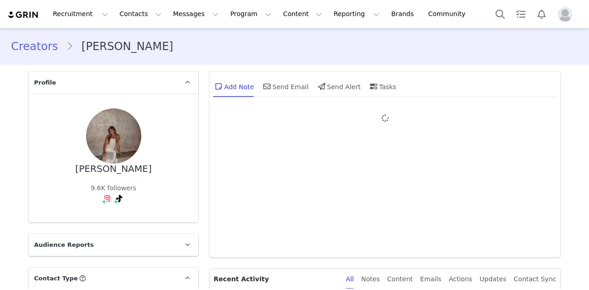
type input "+1 ([GEOGRAPHIC_DATA])"
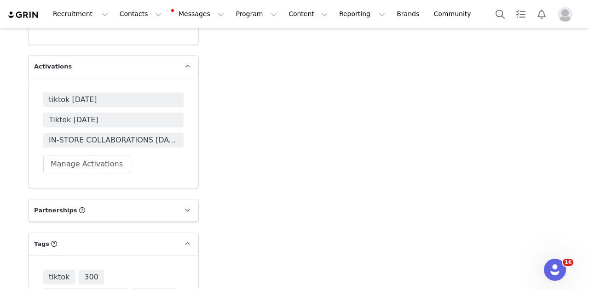
scroll to position [2687, 0]
click at [86, 154] on button "Manage Activations" at bounding box center [86, 163] width 87 height 18
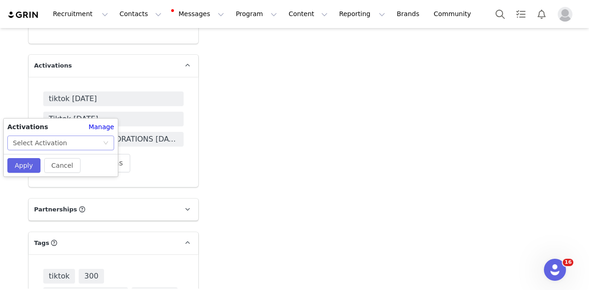
click at [81, 141] on div "Select Activation" at bounding box center [58, 143] width 90 height 14
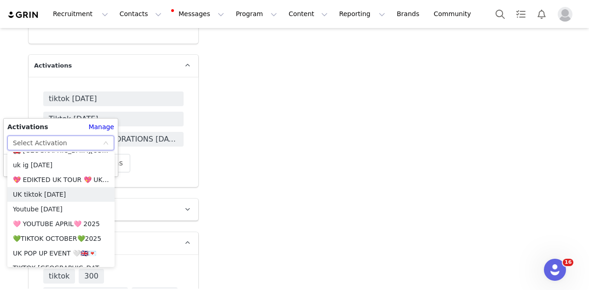
scroll to position [746, 0]
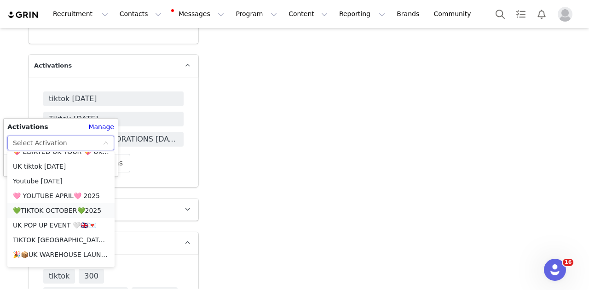
click at [69, 210] on li "💚TIKTOK OCTOBER💚2025" at bounding box center [60, 210] width 107 height 15
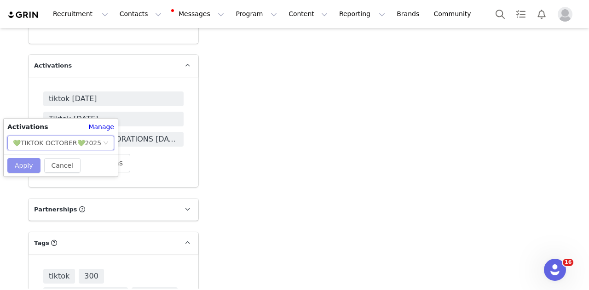
click at [29, 162] on button "Apply" at bounding box center [23, 165] width 33 height 15
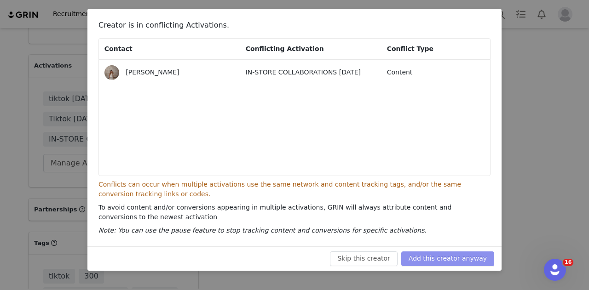
click at [442, 263] on button "Add this creator anyway" at bounding box center [447, 259] width 93 height 15
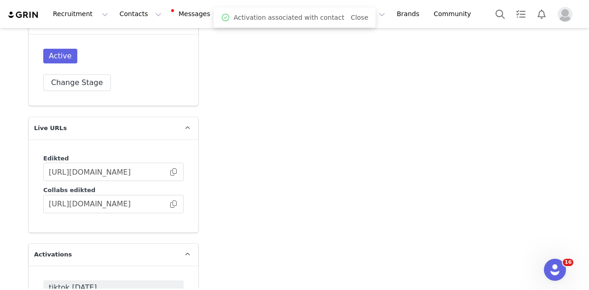
scroll to position [2491, 0]
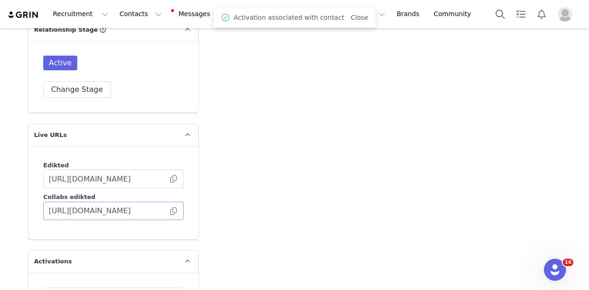
click at [171, 211] on span at bounding box center [173, 211] width 9 height 0
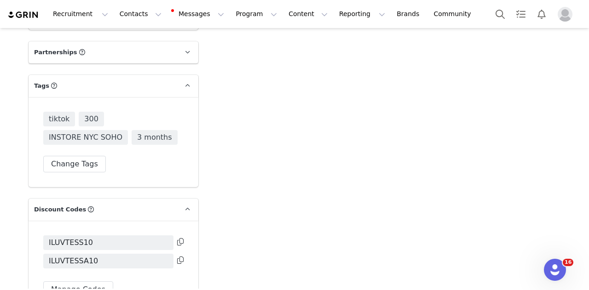
scroll to position [2892, 0]
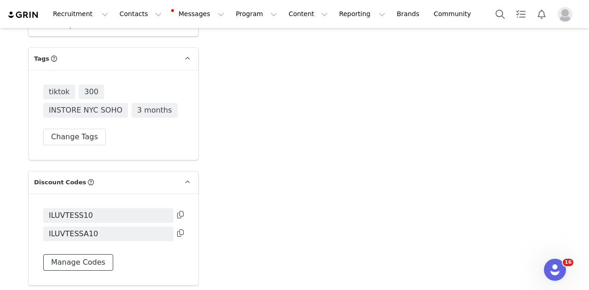
click at [80, 254] on button "Manage Codes" at bounding box center [78, 262] width 70 height 17
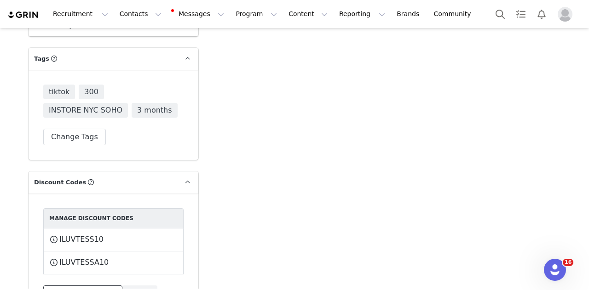
click at [80, 286] on button "Assign New Code" at bounding box center [82, 294] width 79 height 17
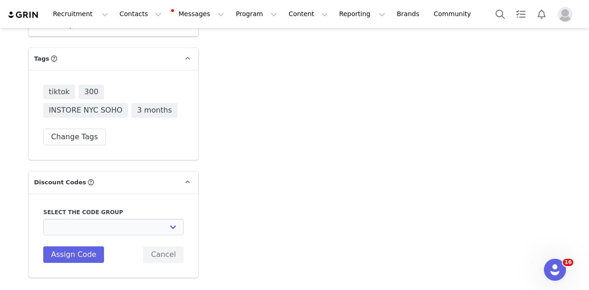
click at [124, 208] on div "Select the code group Edikted UK: NEW TIKTOK ❤️ Edikted UK: NEW IG ❤️ Edikted: …" at bounding box center [113, 235] width 140 height 55
click at [118, 219] on select "Edikted UK: NEW TIKTOK ❤️ Edikted UK: NEW IG ❤️ Edikted: Students + IG Edikted:…" at bounding box center [113, 227] width 140 height 17
select select "10009859"
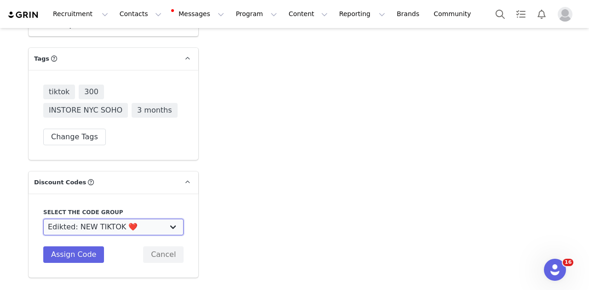
click at [43, 219] on select "Edikted UK: NEW TIKTOK ❤️ Edikted UK: NEW IG ❤️ Edikted: Students + IG Edikted:…" at bounding box center [113, 227] width 140 height 17
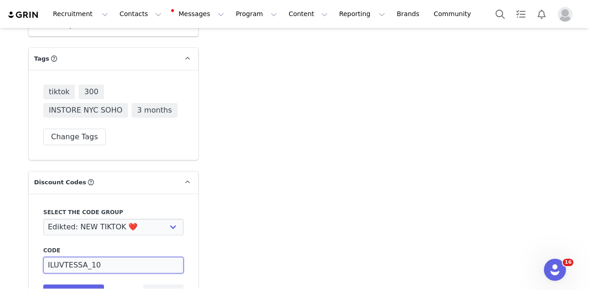
click at [86, 257] on input "ILUVTESSA_10" at bounding box center [113, 265] width 140 height 17
click at [86, 257] on input "TESST10" at bounding box center [113, 265] width 140 height 17
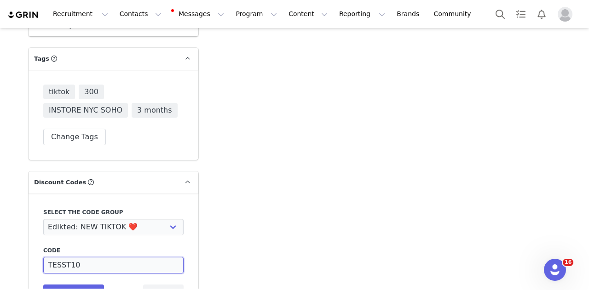
click at [86, 257] on input "TESST10" at bounding box center [113, 265] width 140 height 17
type input "TESST10"
click at [66, 285] on button "Assign Code" at bounding box center [73, 293] width 61 height 17
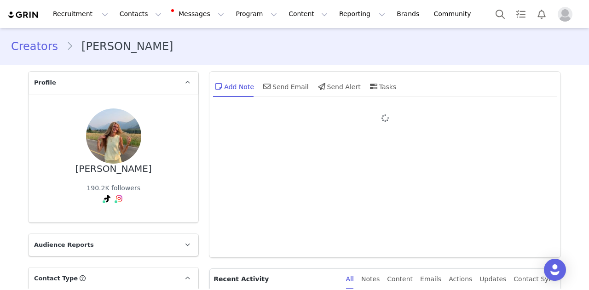
type input "+1 ([GEOGRAPHIC_DATA])"
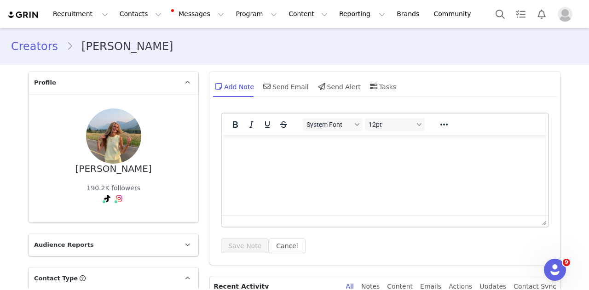
click at [284, 160] on html at bounding box center [385, 147] width 326 height 25
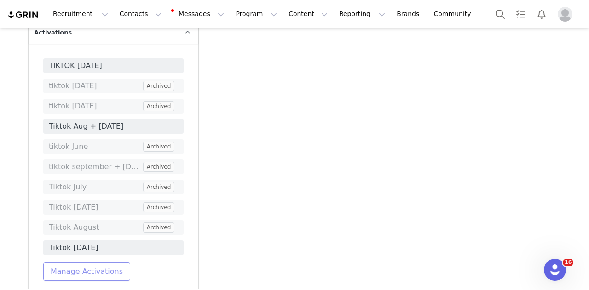
scroll to position [2733, 0]
click at [87, 261] on button "Manage Activations" at bounding box center [86, 270] width 87 height 18
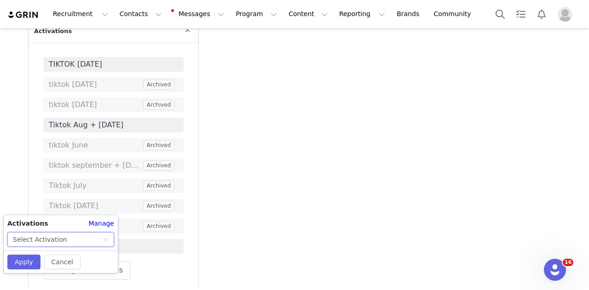
click at [89, 233] on div "Select Activation" at bounding box center [58, 240] width 90 height 14
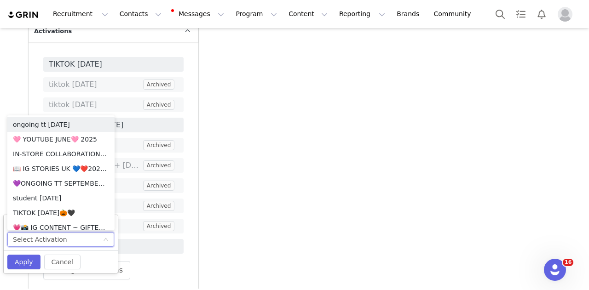
click at [96, 238] on div "Select Activation" at bounding box center [58, 240] width 90 height 14
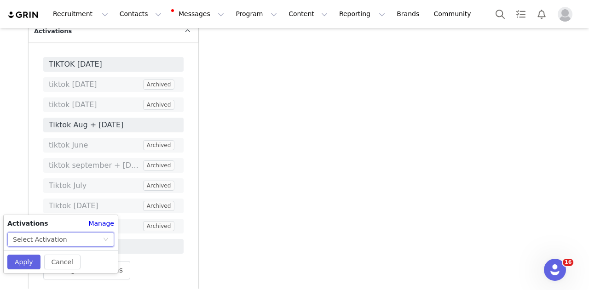
click at [96, 238] on div "Select Activation" at bounding box center [58, 240] width 90 height 14
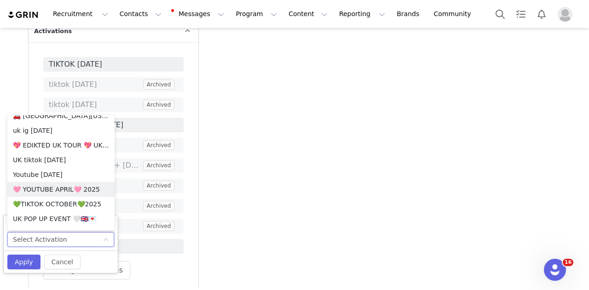
scroll to position [716, 0]
click at [80, 204] on li "💚TIKTOK OCTOBER💚2025" at bounding box center [60, 203] width 107 height 15
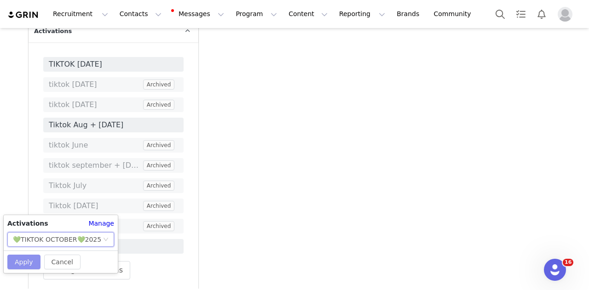
click at [28, 261] on button "Apply" at bounding box center [23, 262] width 33 height 15
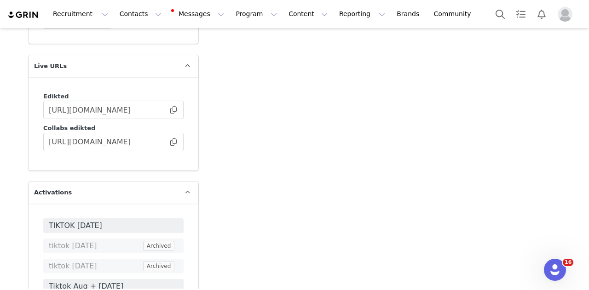
scroll to position [2570, 0]
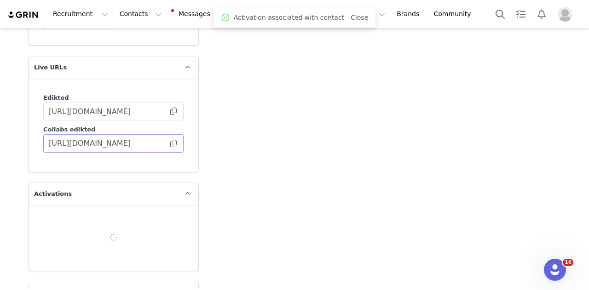
click at [169, 144] on span at bounding box center [173, 144] width 9 height 0
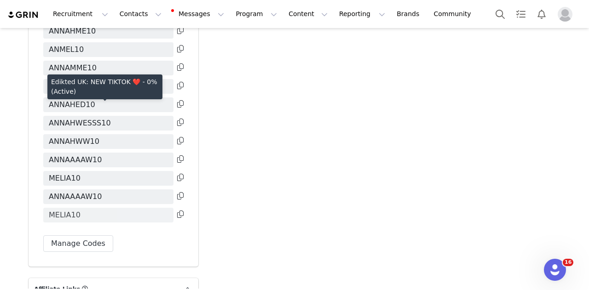
scroll to position [3266, 0]
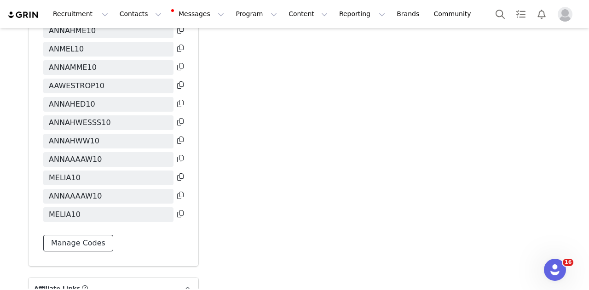
click at [75, 235] on button "Manage Codes" at bounding box center [78, 243] width 70 height 17
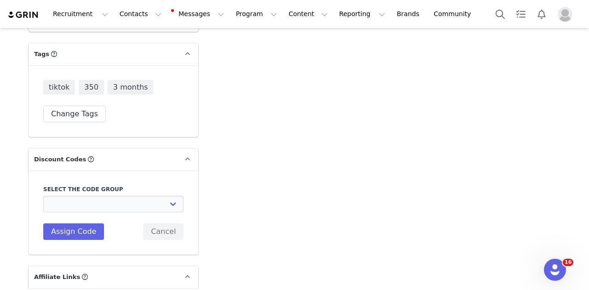
scroll to position [3040, 0]
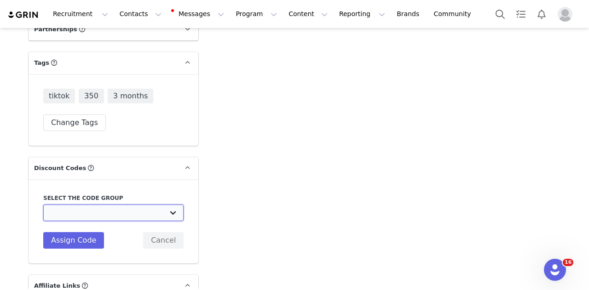
click at [136, 205] on select "Edikted UK: NEW TIKTOK ❤️ Edikted UK: NEW IG ❤️ Edikted: Students + IG Edikted:…" at bounding box center [113, 213] width 140 height 17
select select "10009859"
click at [43, 205] on select "Edikted UK: NEW TIKTOK ❤️ Edikted UK: NEW IG ❤️ Edikted: Students + IG Edikted:…" at bounding box center [113, 213] width 140 height 17
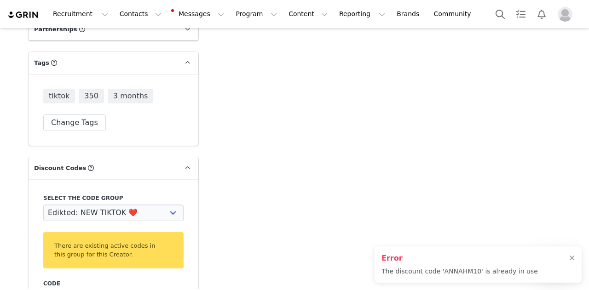
type input "ANNAH10"
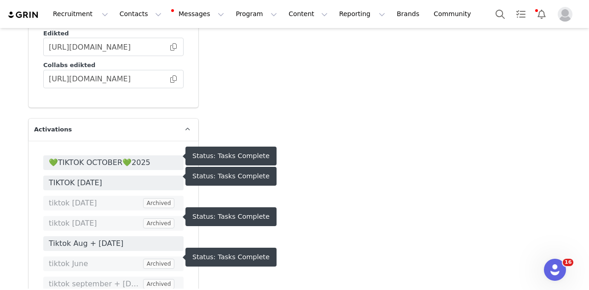
scroll to position [2634, 0]
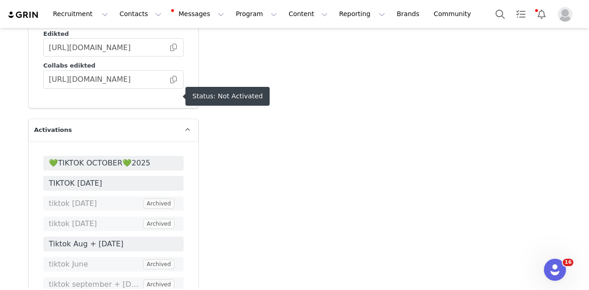
click at [163, 158] on span "💚TIKTOK OCTOBER💚2025" at bounding box center [113, 163] width 129 height 11
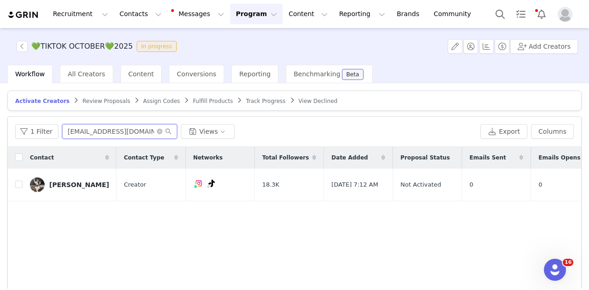
click at [127, 133] on input "gracedkim77@gmail.com" at bounding box center [119, 131] width 115 height 15
paste input "ANNAH10"
click at [127, 133] on input "ANNAH10" at bounding box center [119, 131] width 115 height 15
type input "ANNAH10"
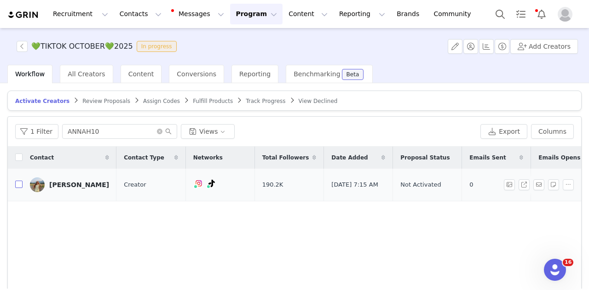
click at [17, 186] on input "checkbox" at bounding box center [18, 184] width 7 height 7
checkbox input "true"
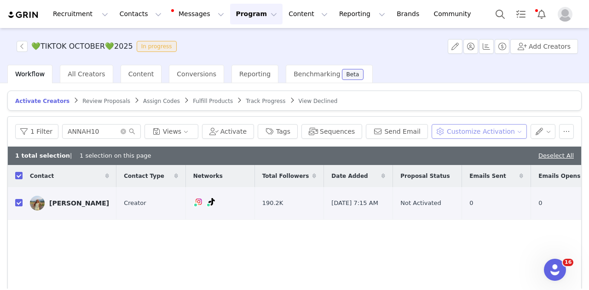
click at [450, 132] on button "Customize Activation" at bounding box center [478, 131] width 95 height 15
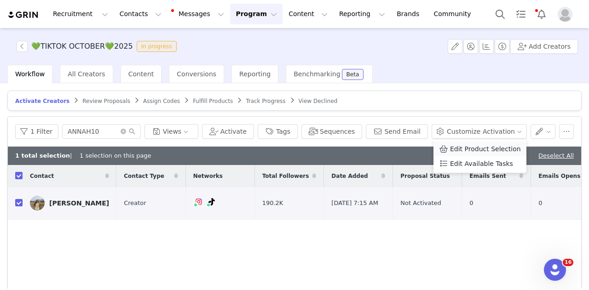
click at [450, 147] on span "Edit Product Selection" at bounding box center [485, 149] width 71 height 10
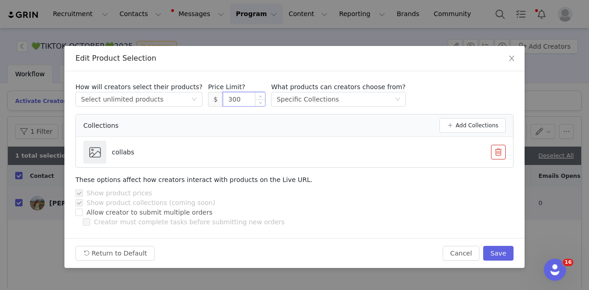
click at [230, 101] on input "300" at bounding box center [244, 99] width 42 height 14
click at [230, 101] on input "3" at bounding box center [244, 99] width 42 height 14
click at [510, 248] on button "Save" at bounding box center [498, 253] width 30 height 15
type input "300"
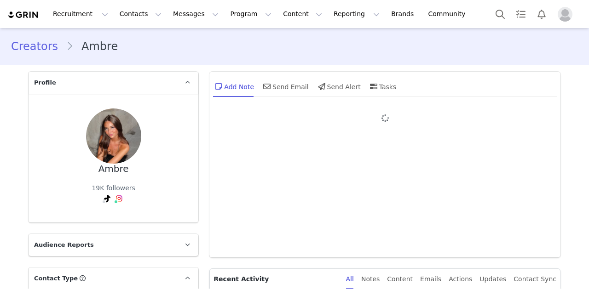
type input "+1 ([GEOGRAPHIC_DATA])"
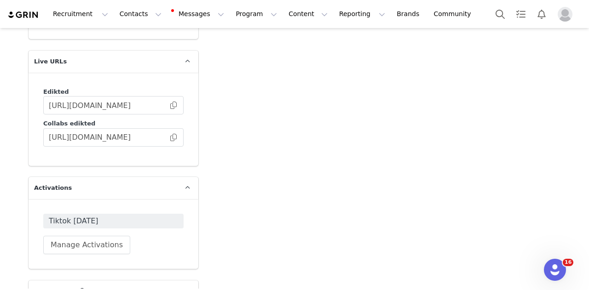
scroll to position [2670, 0]
